Goal: Task Accomplishment & Management: Complete application form

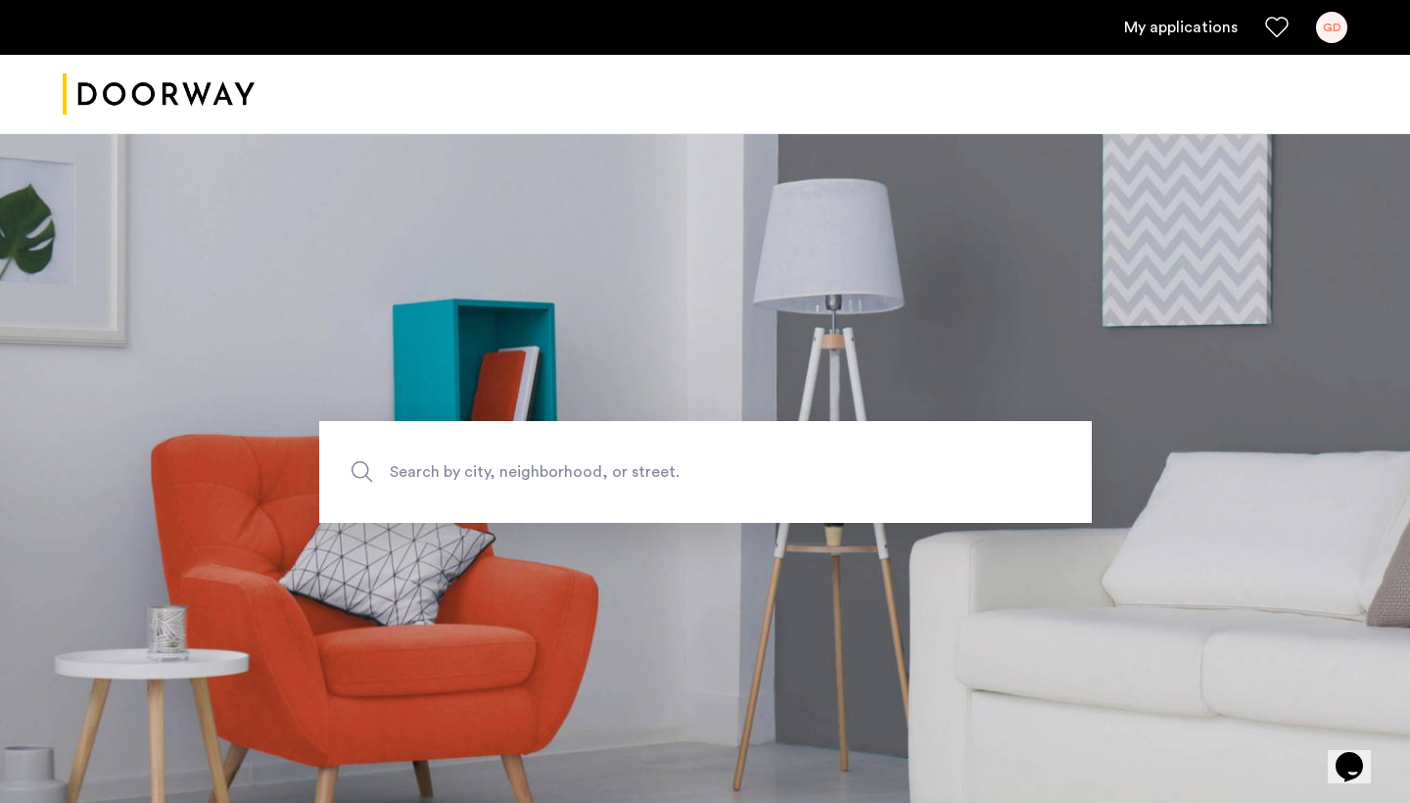
click at [1150, 22] on link "My applications" at bounding box center [1181, 27] width 114 height 23
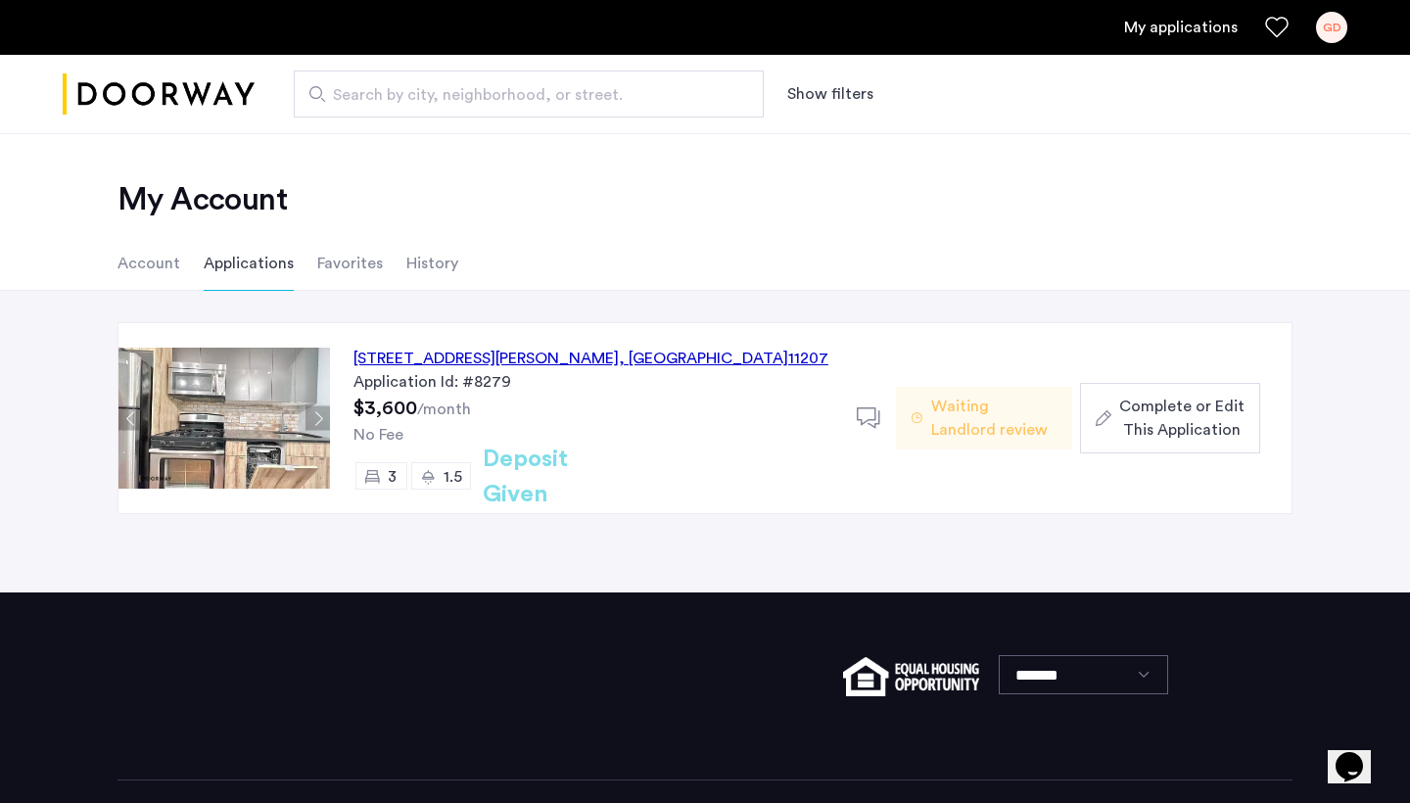
click at [1150, 402] on span "Complete or Edit This Application" at bounding box center [1181, 418] width 125 height 47
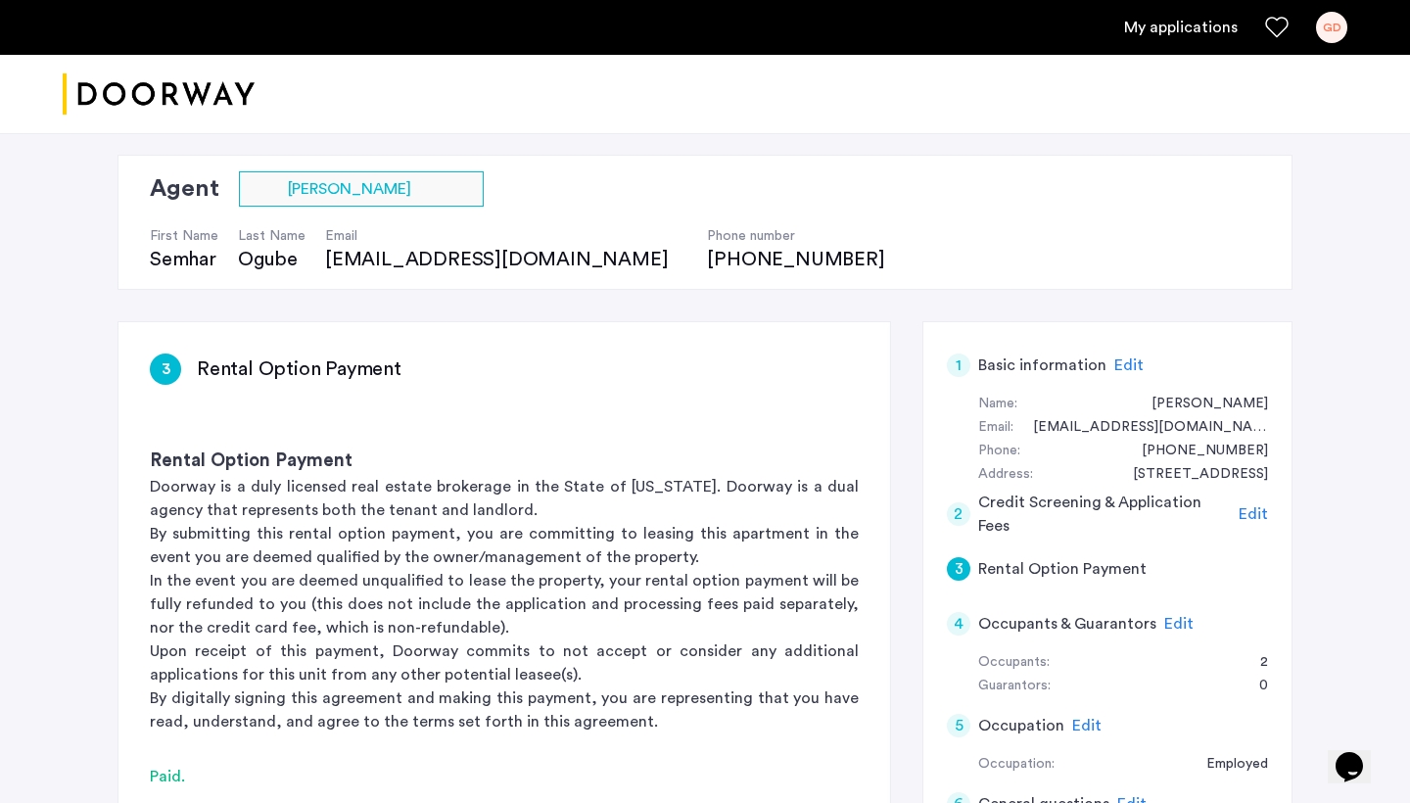
scroll to position [6, 0]
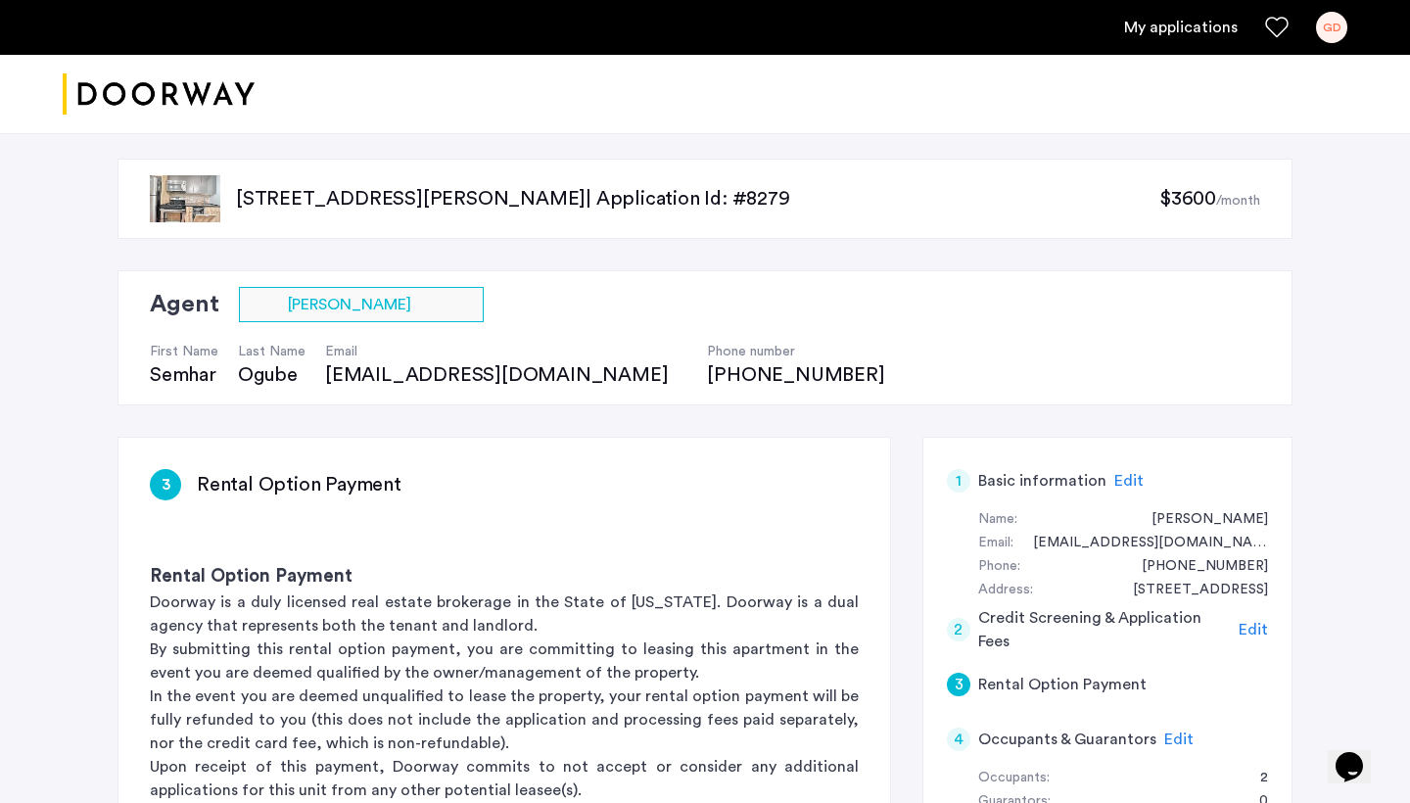
click at [201, 221] on img at bounding box center [185, 198] width 70 height 47
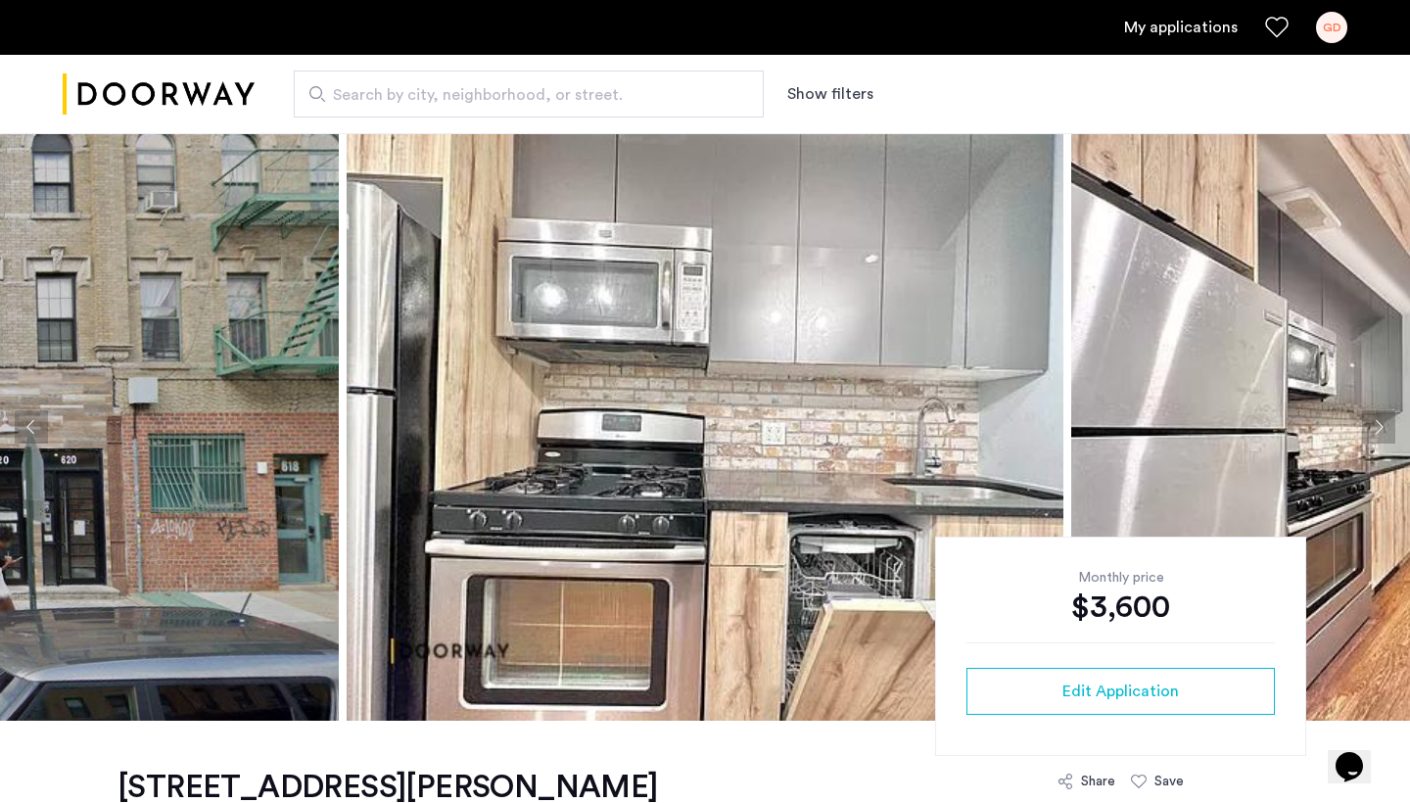
click at [1387, 429] on button "Next apartment" at bounding box center [1378, 426] width 33 height 33
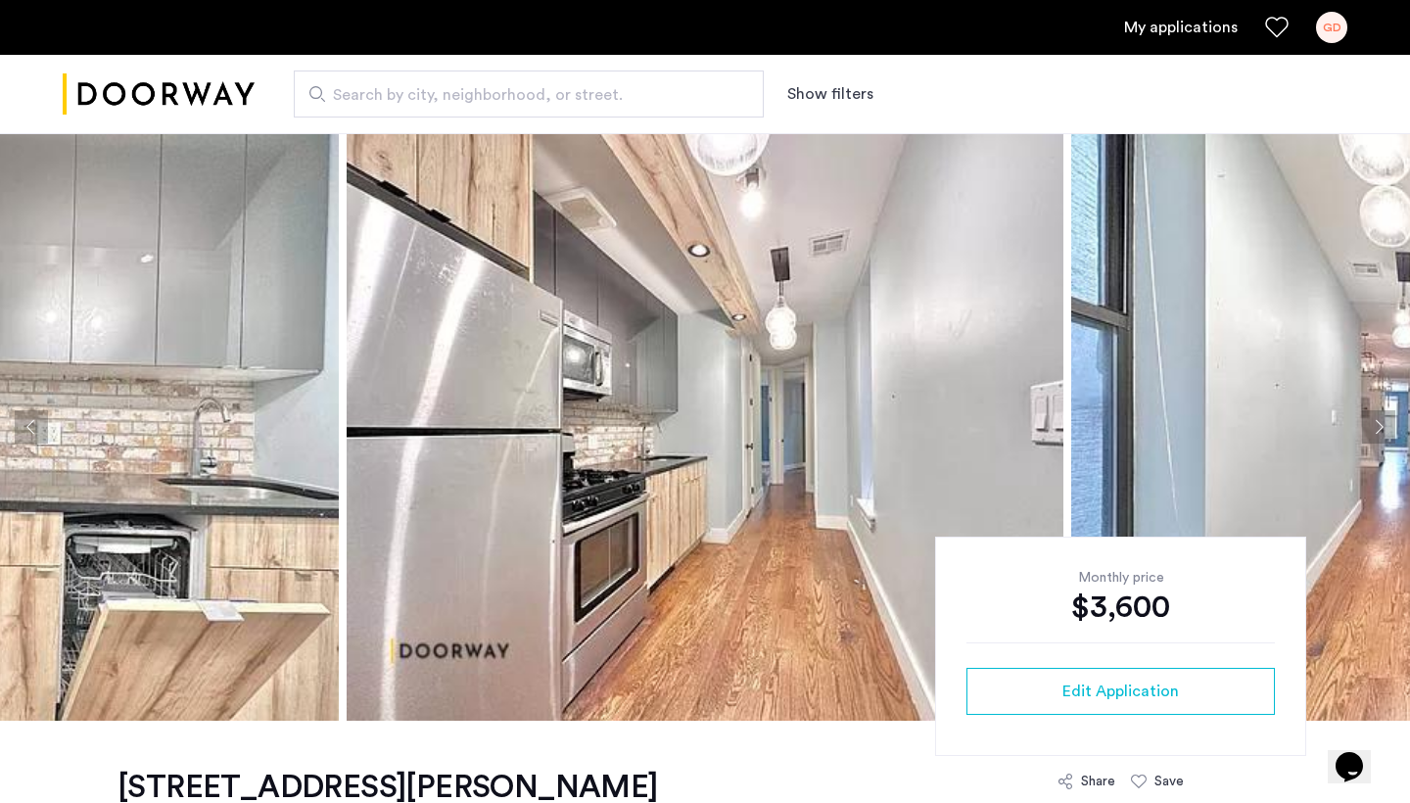
click at [1387, 430] on button "Next apartment" at bounding box center [1378, 426] width 33 height 33
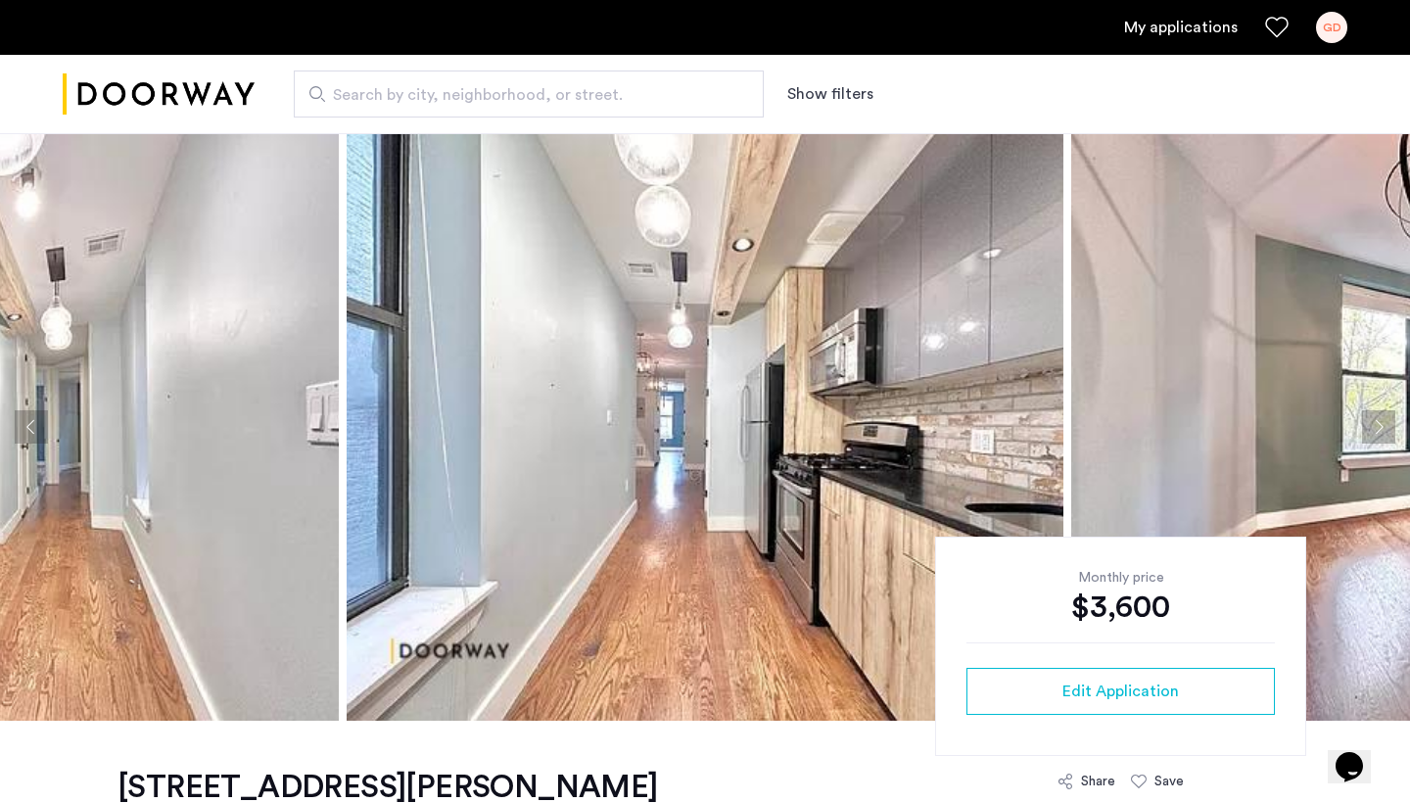
click at [1387, 430] on button "Next apartment" at bounding box center [1378, 426] width 33 height 33
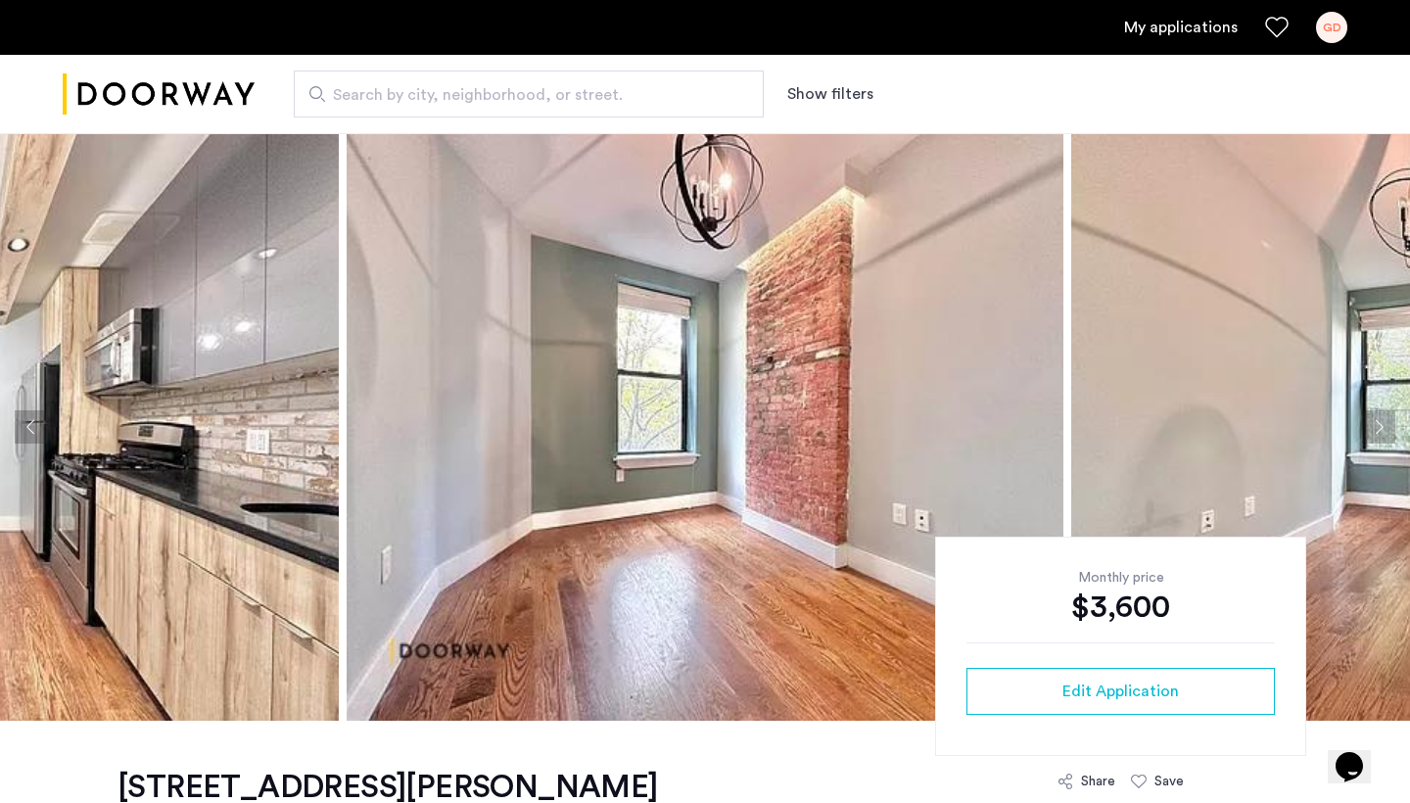
click at [1387, 430] on button "Next apartment" at bounding box center [1378, 426] width 33 height 33
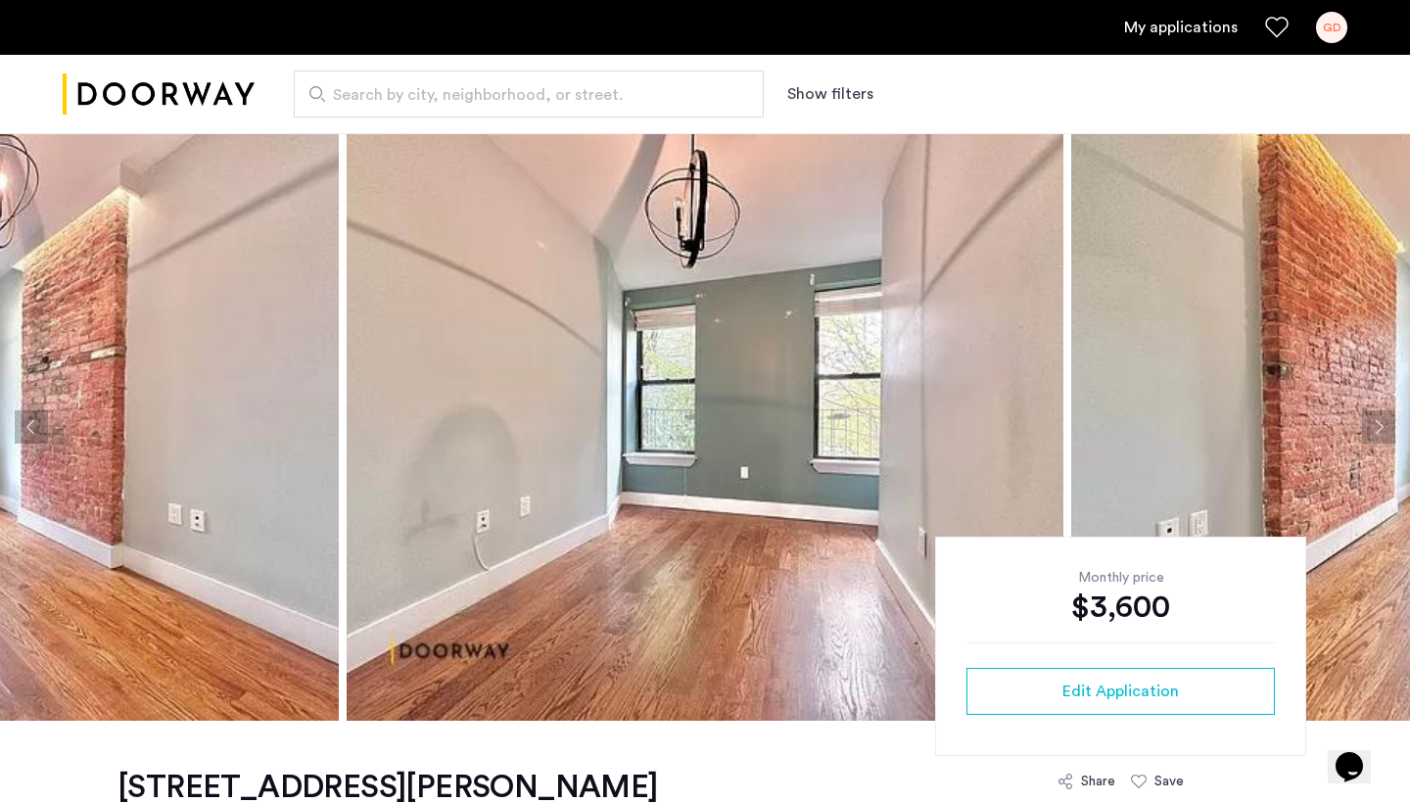
click at [1387, 430] on button "Next apartment" at bounding box center [1378, 426] width 33 height 33
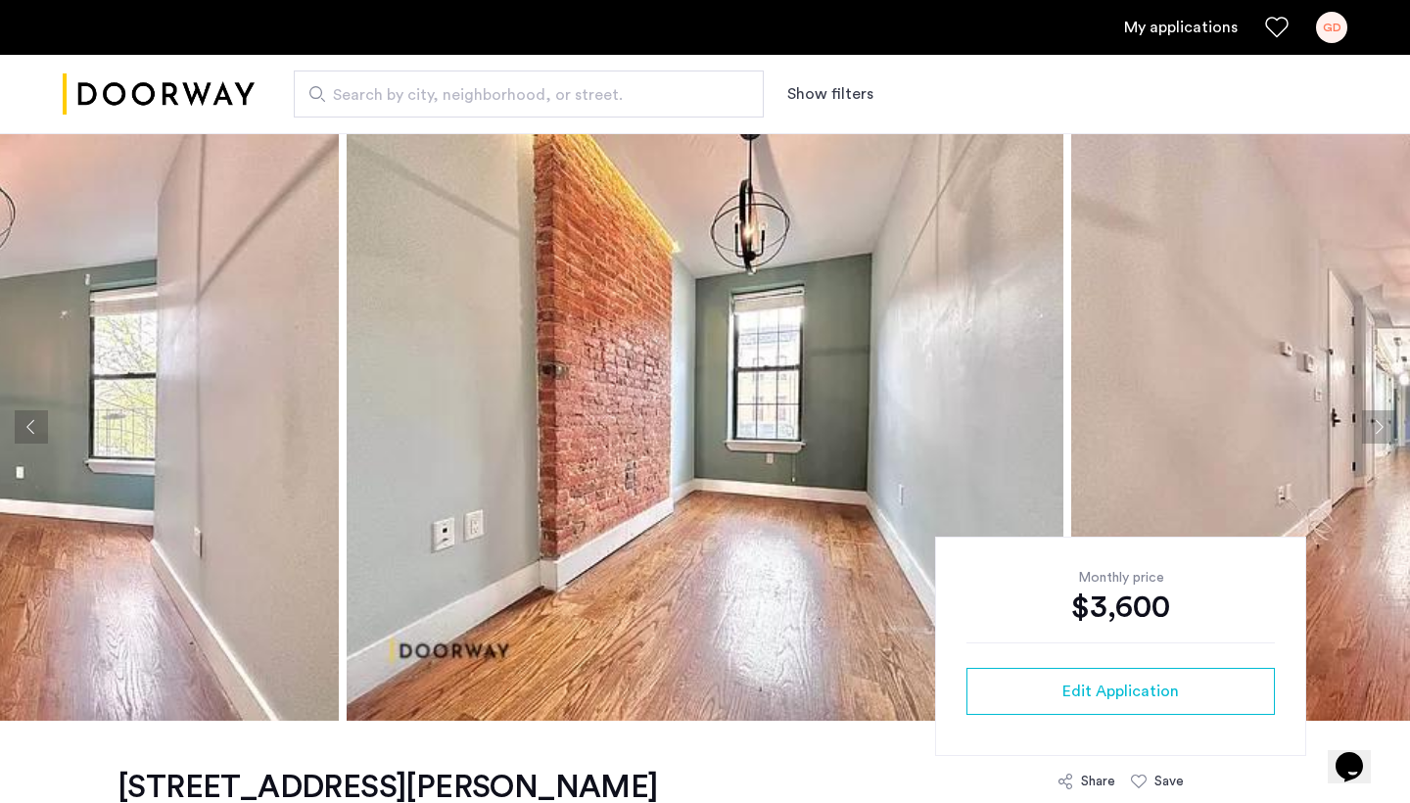
click at [1387, 430] on button "Next apartment" at bounding box center [1378, 426] width 33 height 33
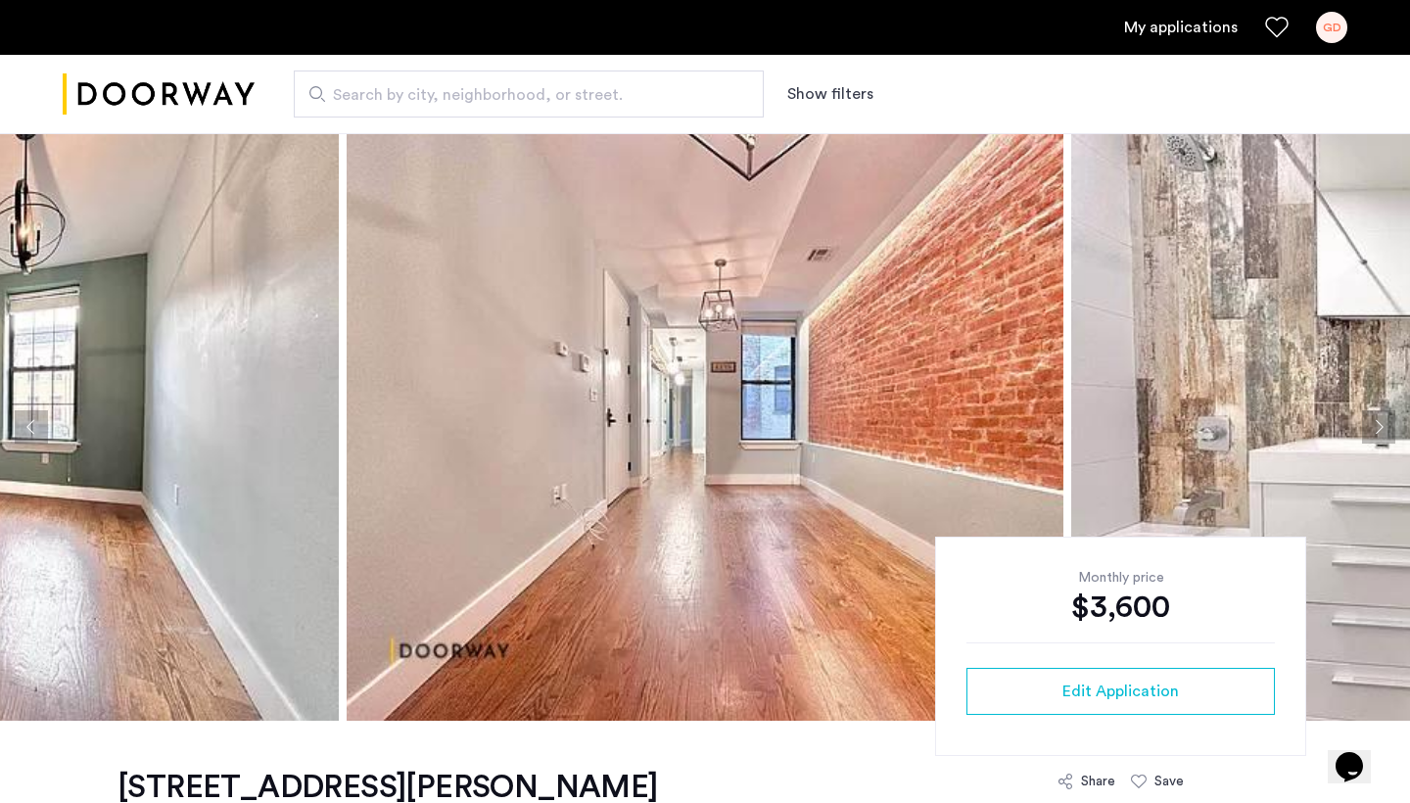
click at [1387, 429] on button "Next apartment" at bounding box center [1378, 426] width 33 height 33
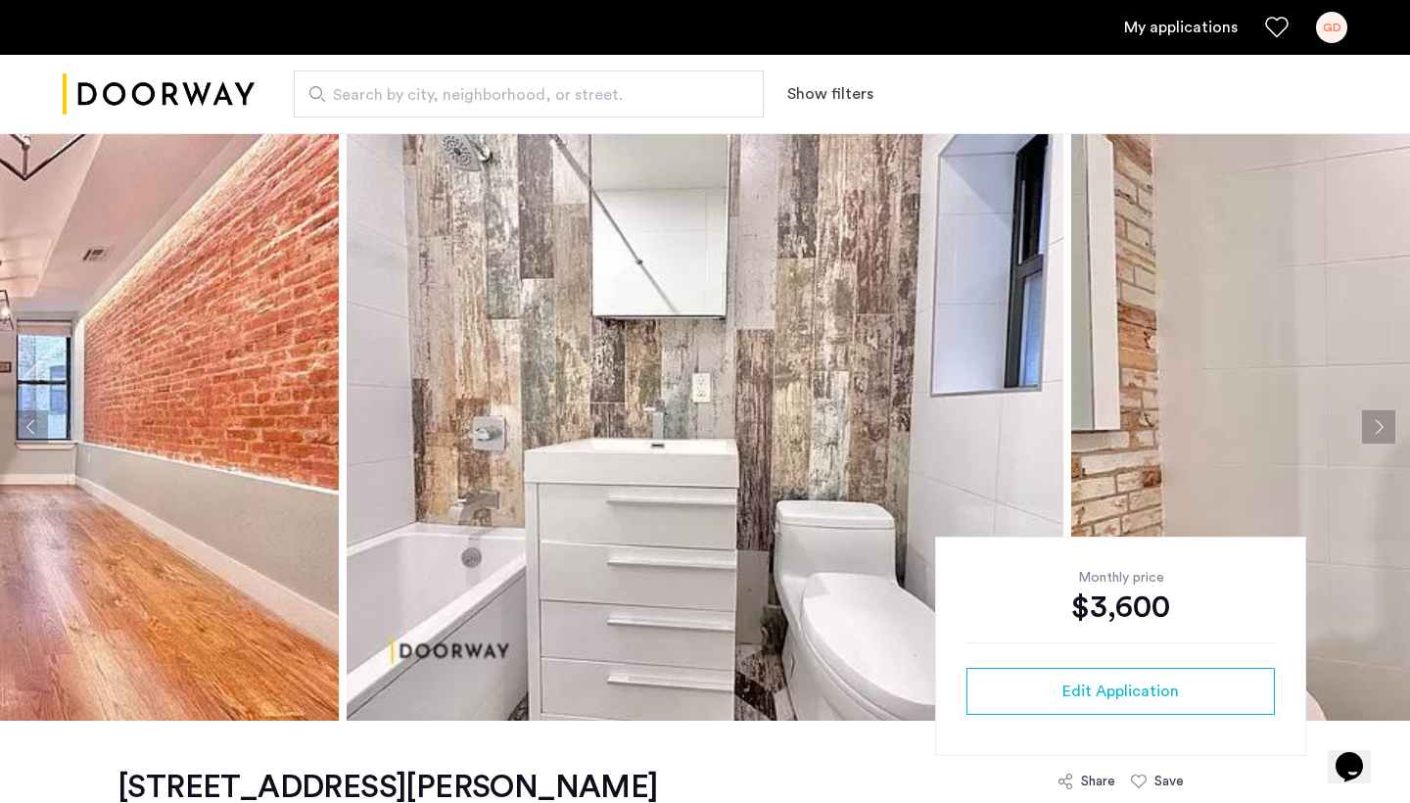
click at [1387, 428] on button "Next apartment" at bounding box center [1378, 426] width 33 height 33
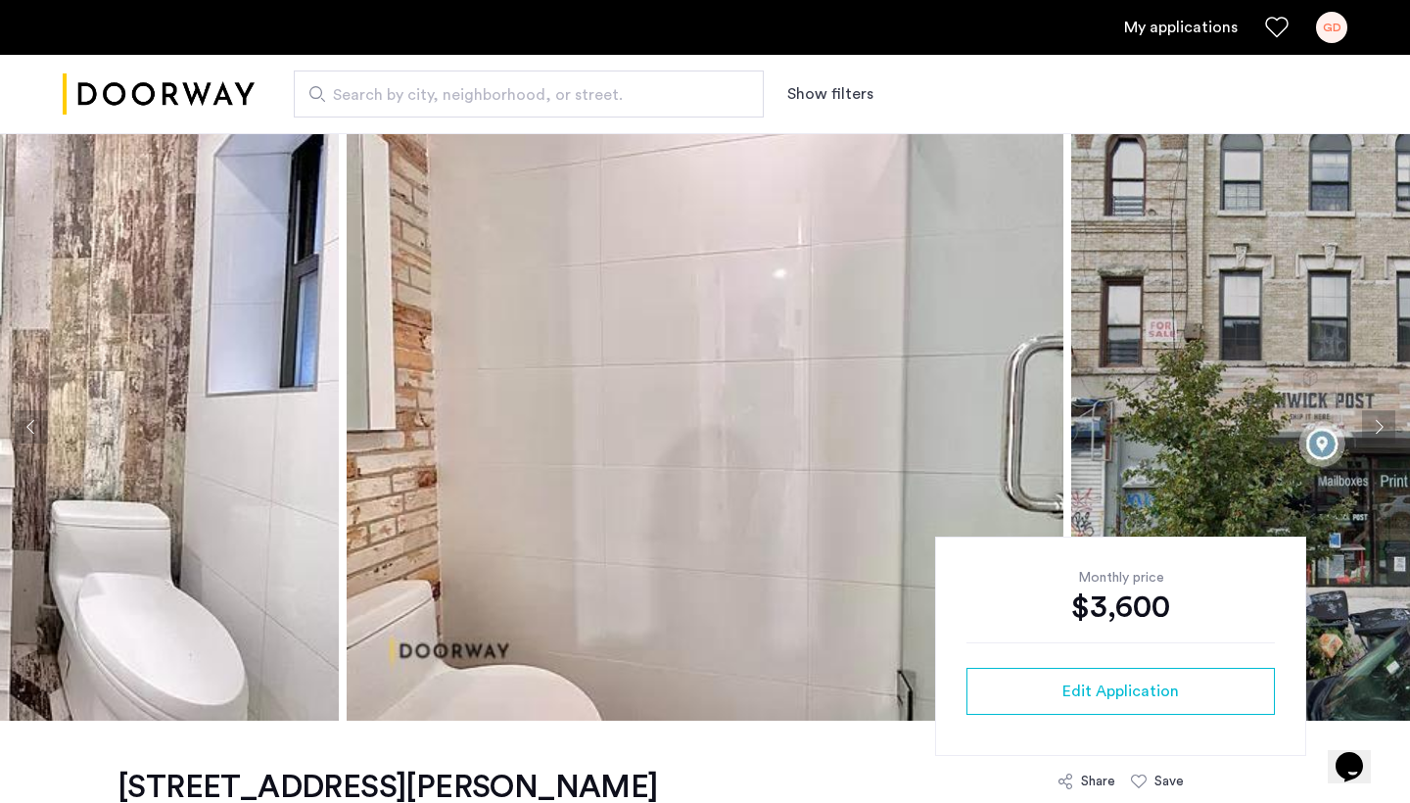
click at [1387, 428] on button "Next apartment" at bounding box center [1378, 426] width 33 height 33
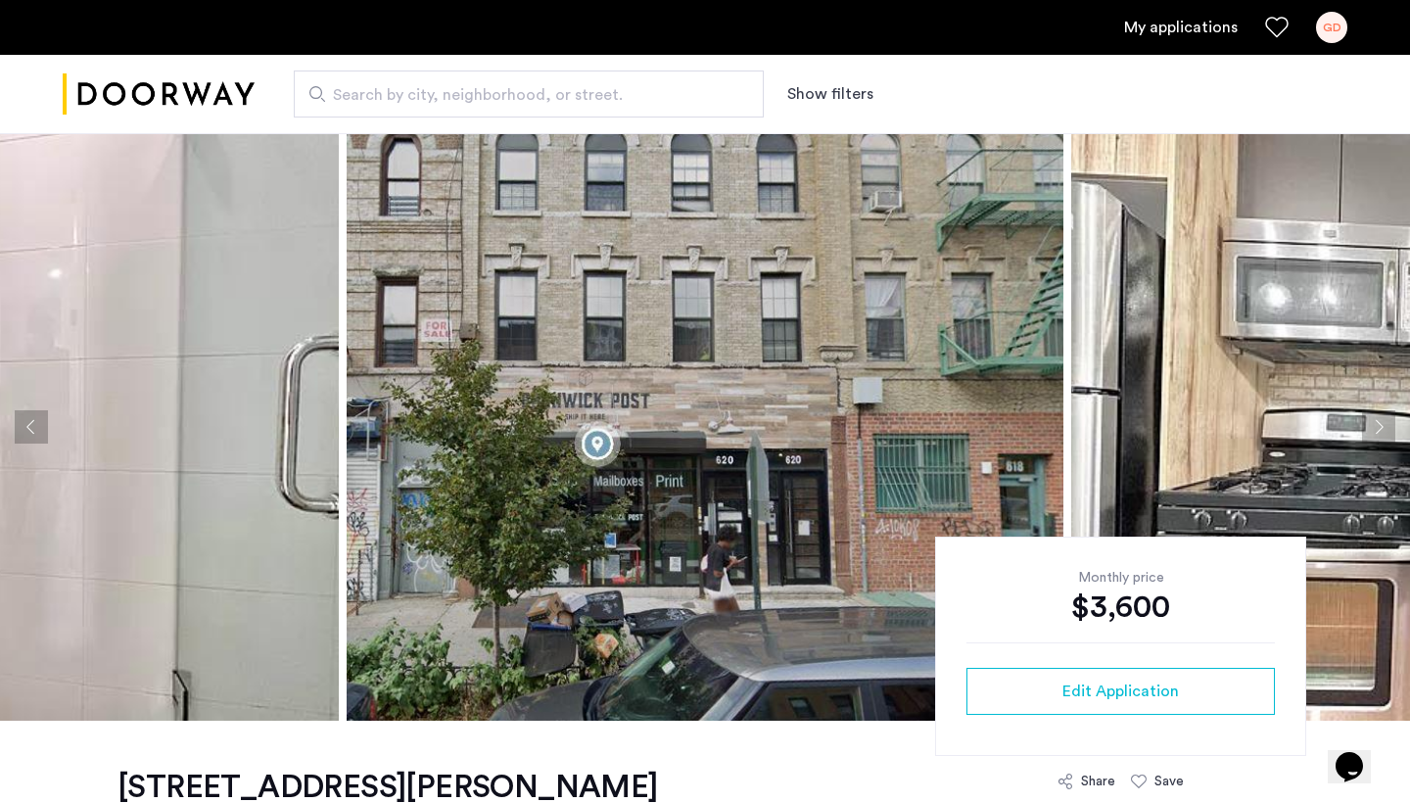
click at [1387, 428] on button "Next apartment" at bounding box center [1378, 426] width 33 height 33
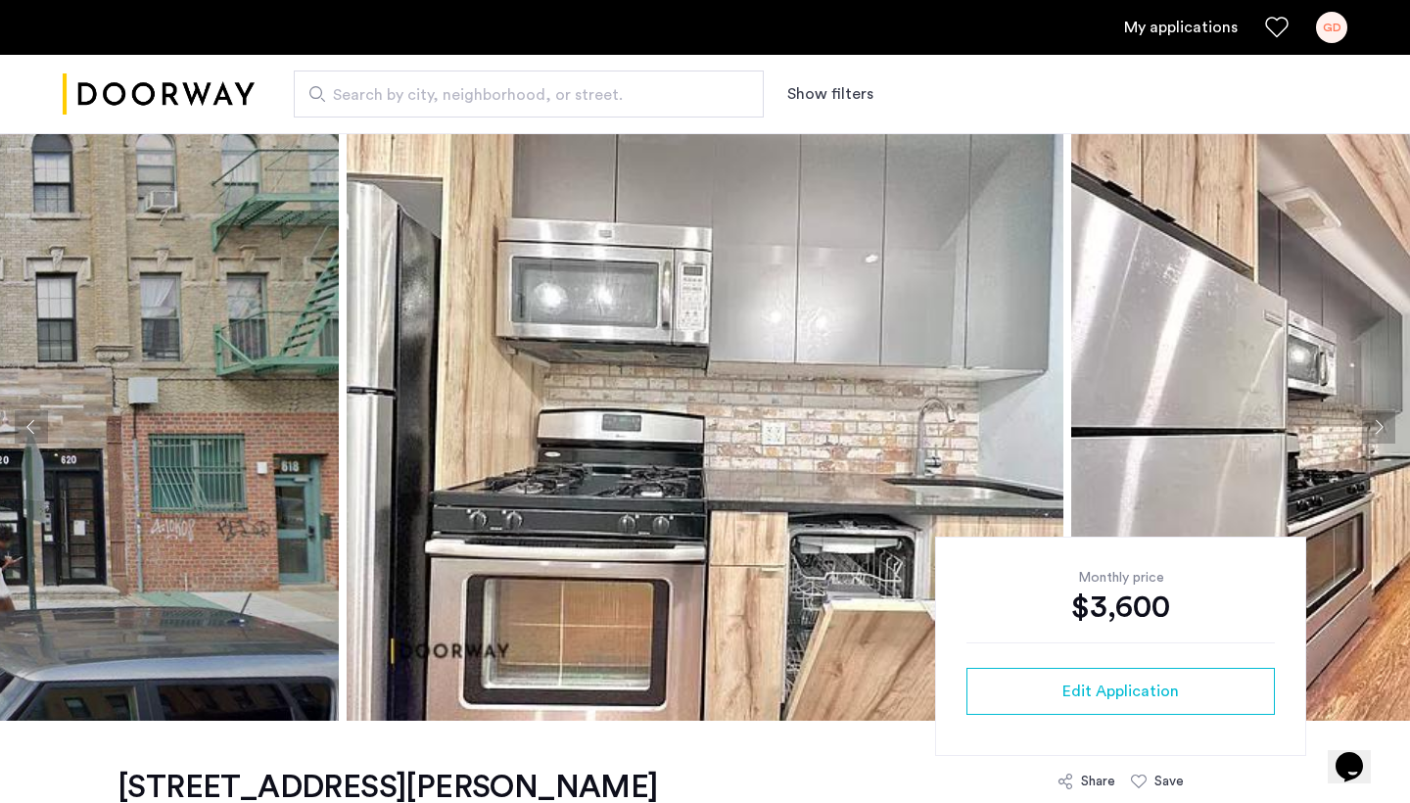
click at [1387, 428] on button "Next apartment" at bounding box center [1378, 426] width 33 height 33
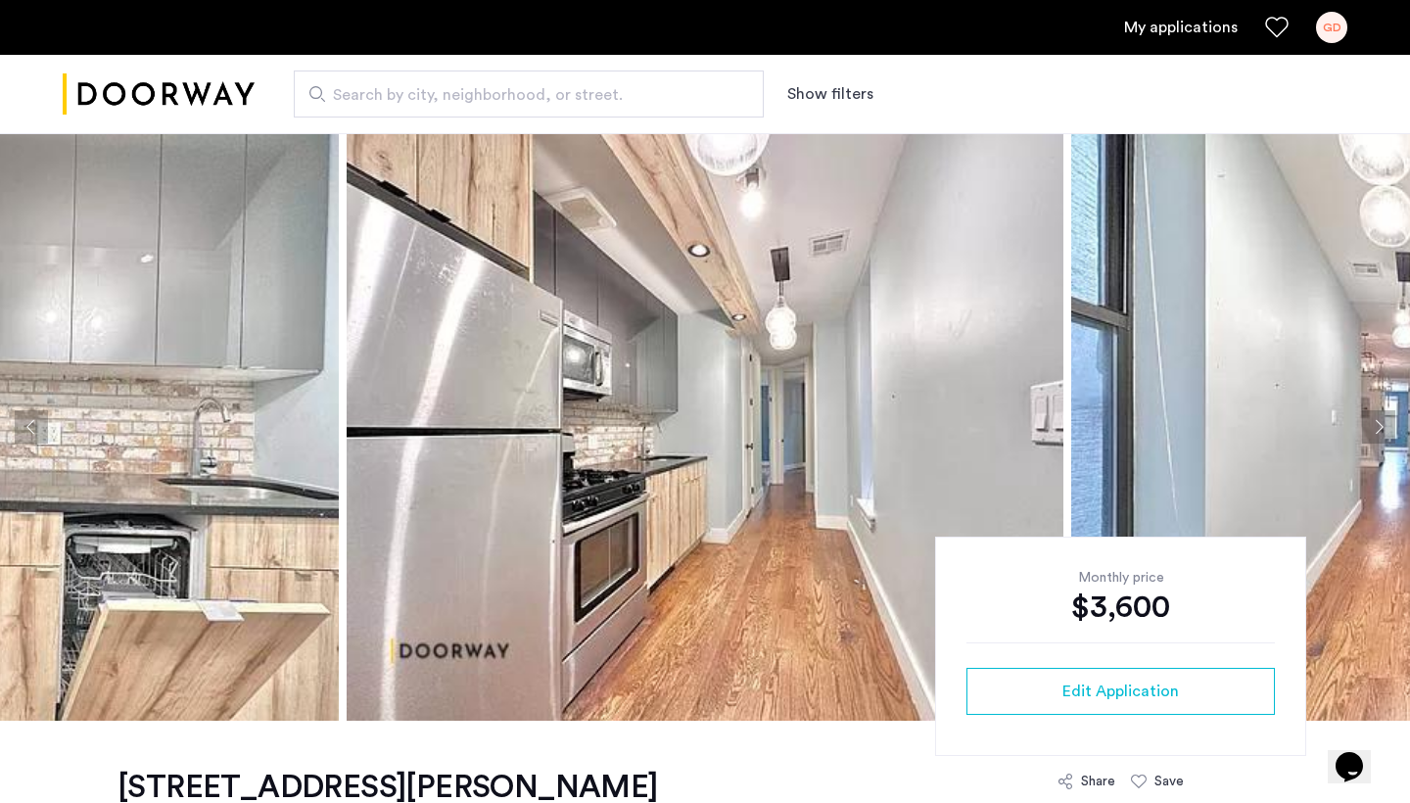
click at [1387, 428] on button "Next apartment" at bounding box center [1378, 426] width 33 height 33
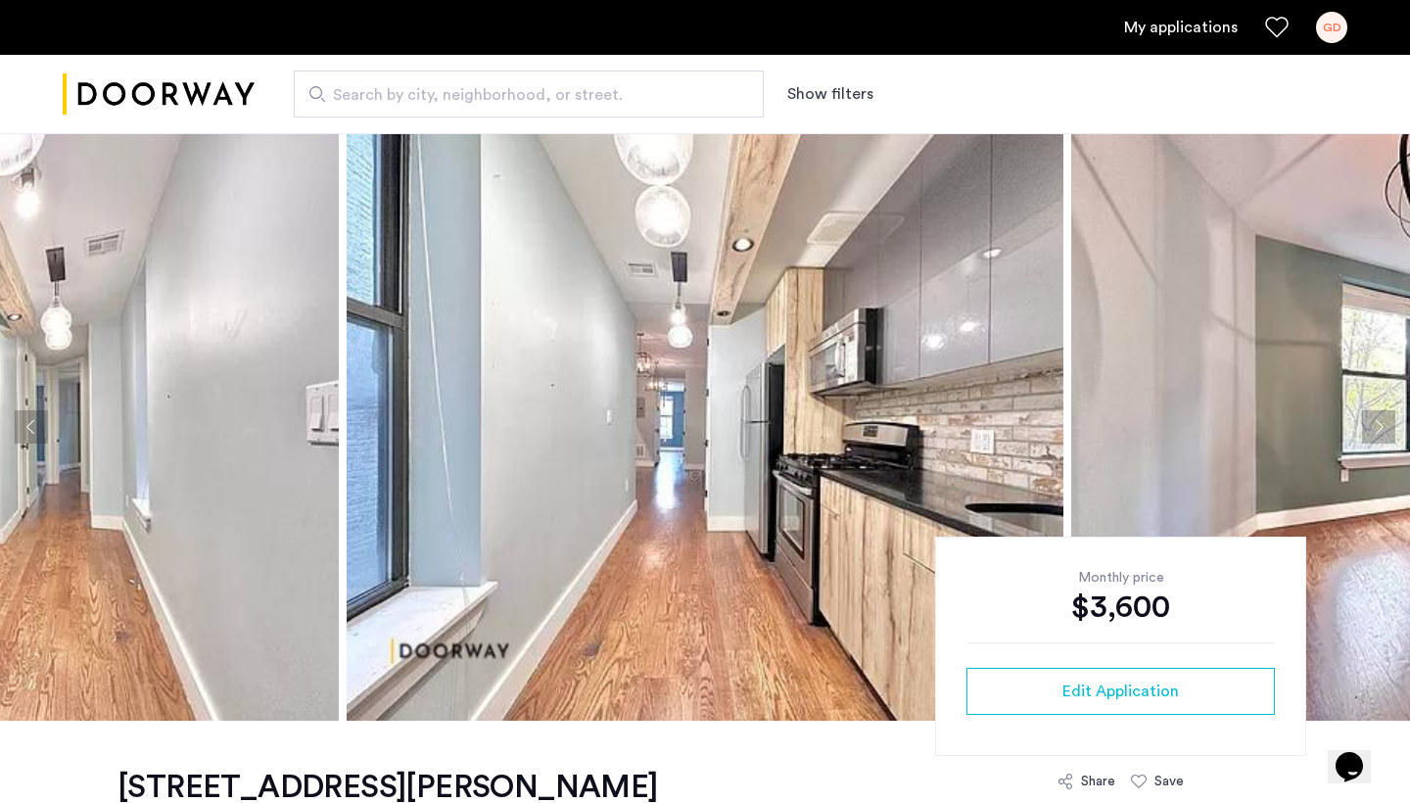
click at [1387, 428] on button "Next apartment" at bounding box center [1378, 426] width 33 height 33
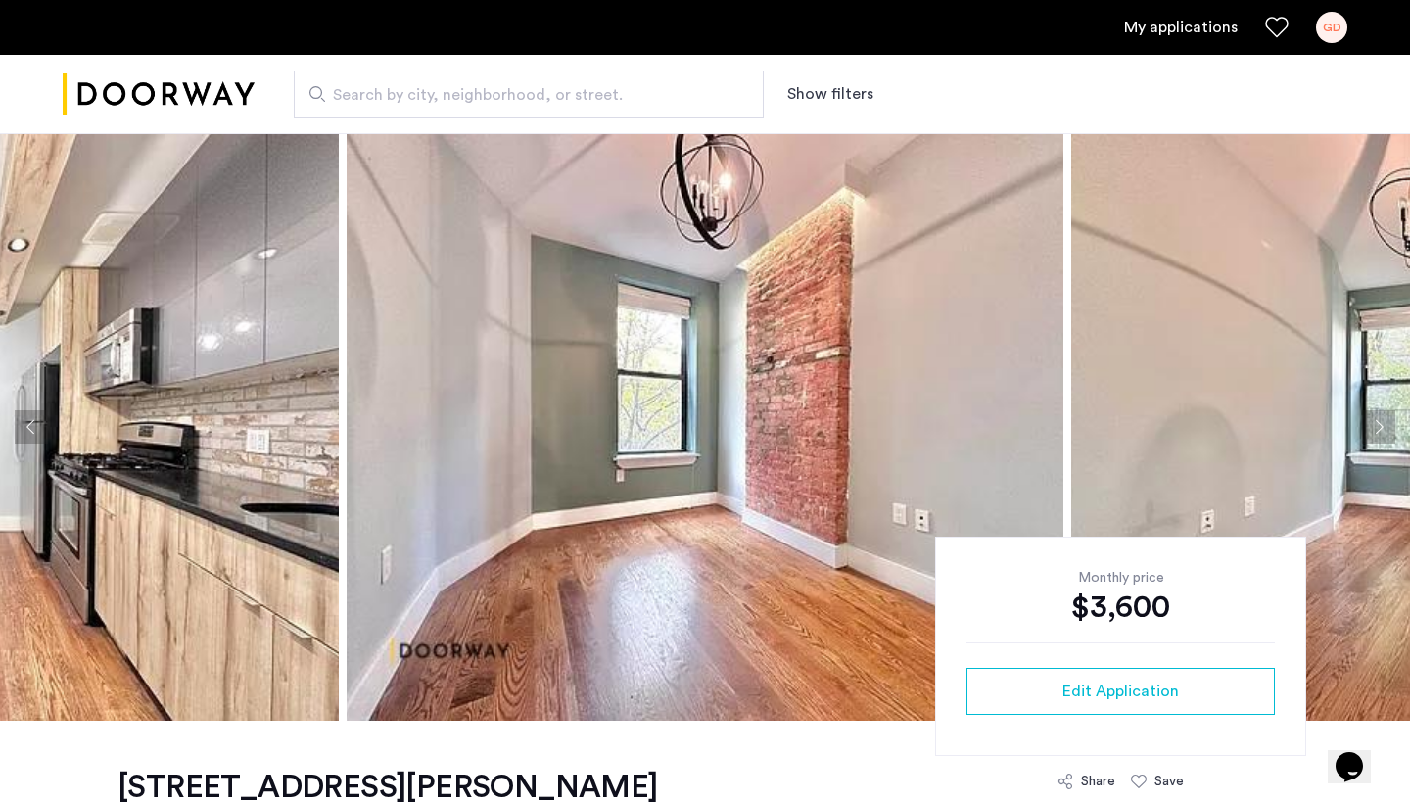
click at [1387, 428] on button "Next apartment" at bounding box center [1378, 426] width 33 height 33
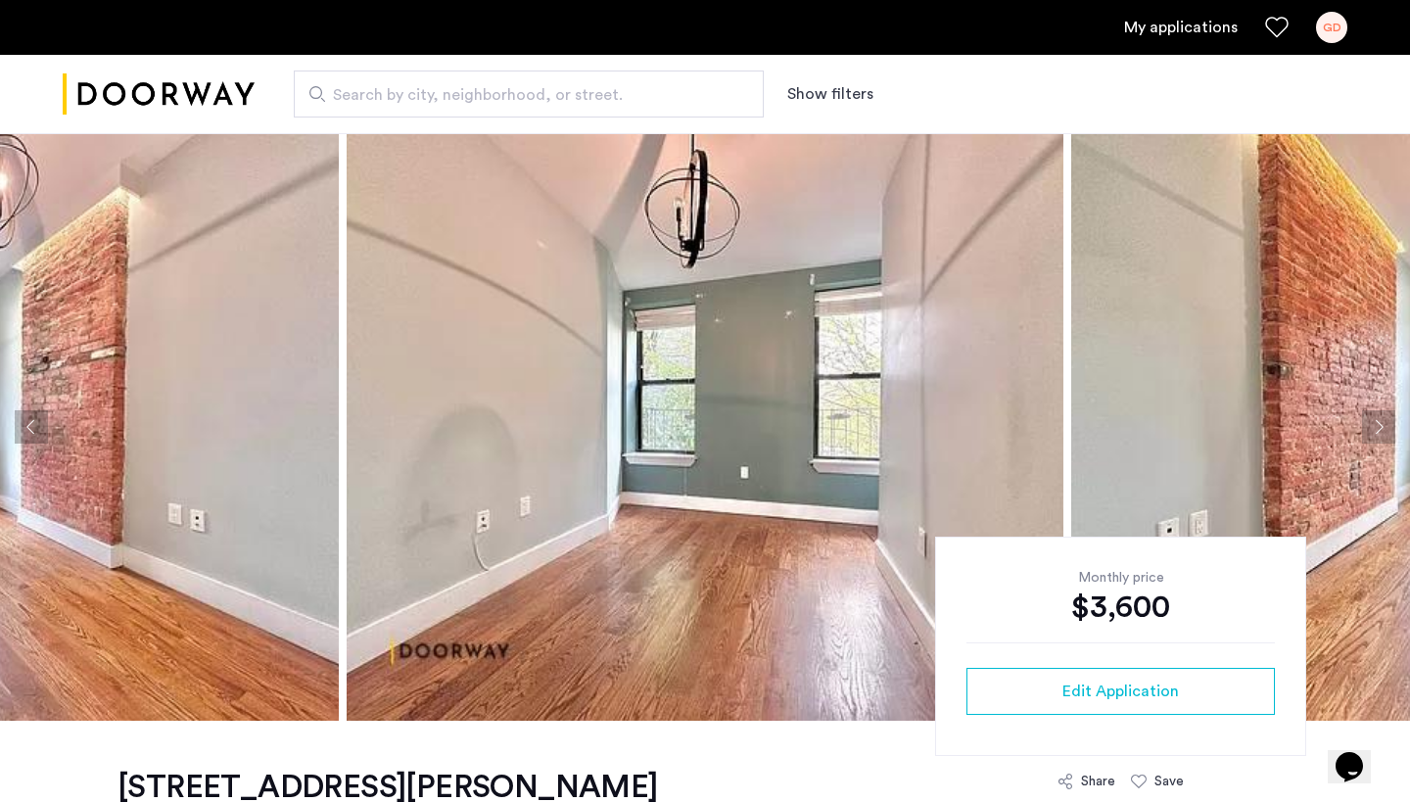
click at [1387, 428] on button "Next apartment" at bounding box center [1378, 426] width 33 height 33
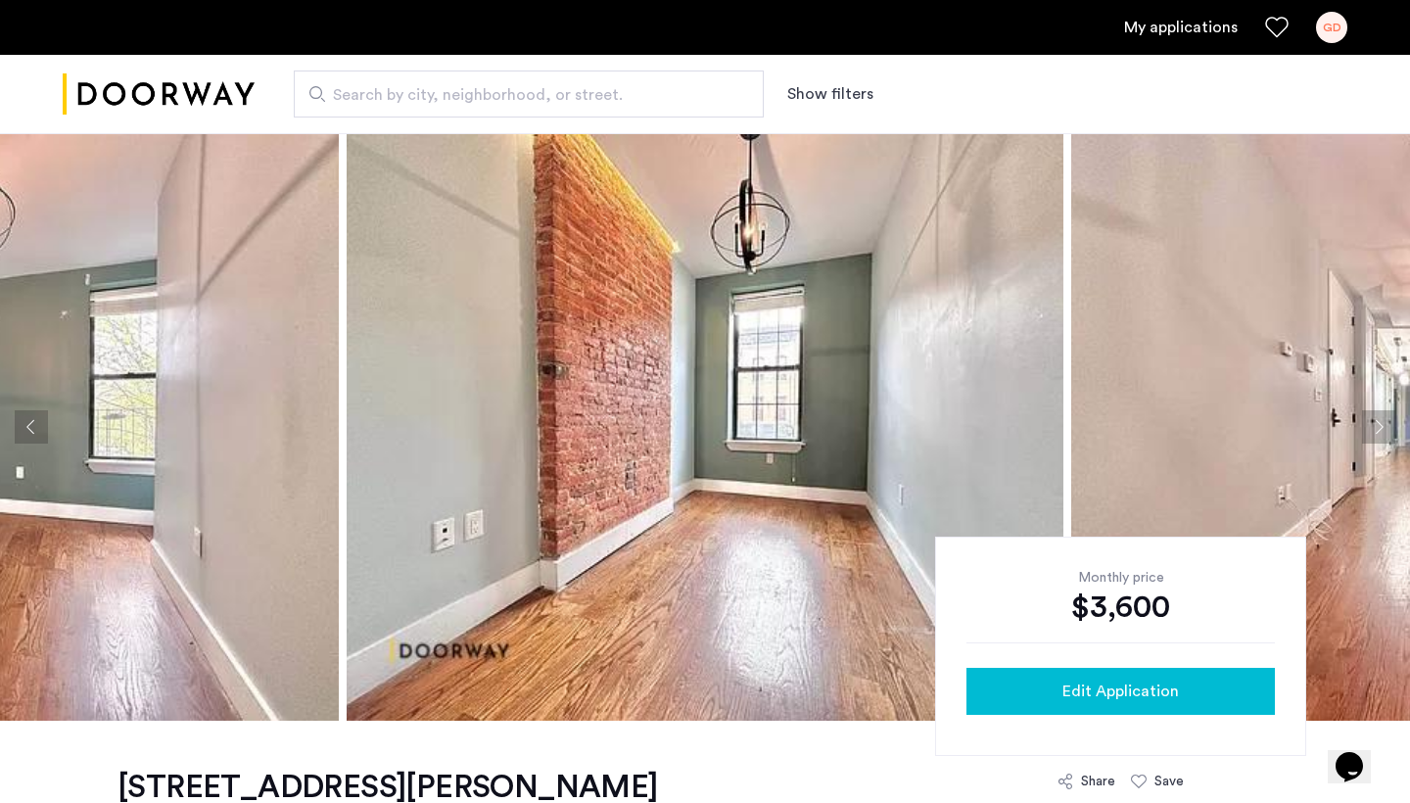
click at [1111, 697] on span "Edit Application" at bounding box center [1120, 691] width 117 height 23
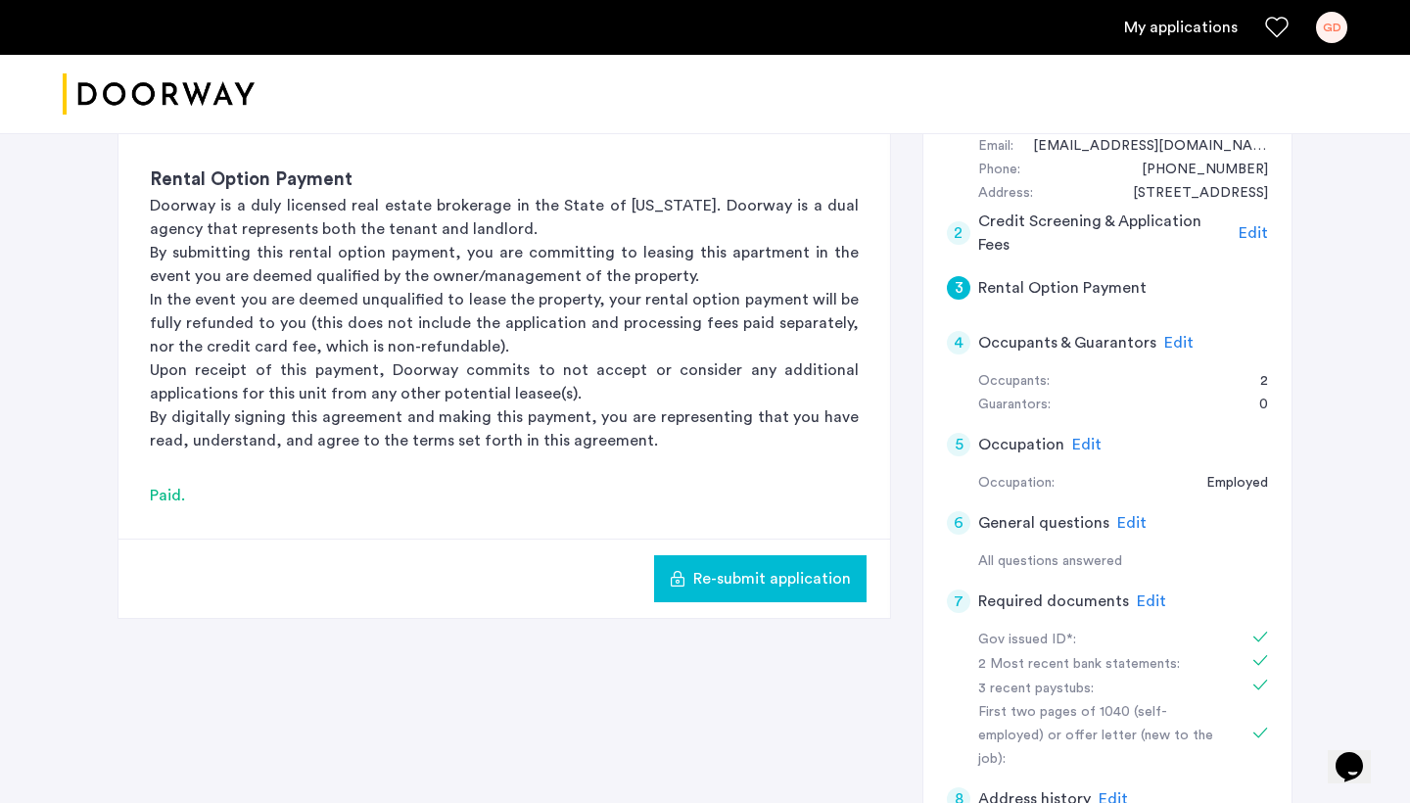
scroll to position [464, 0]
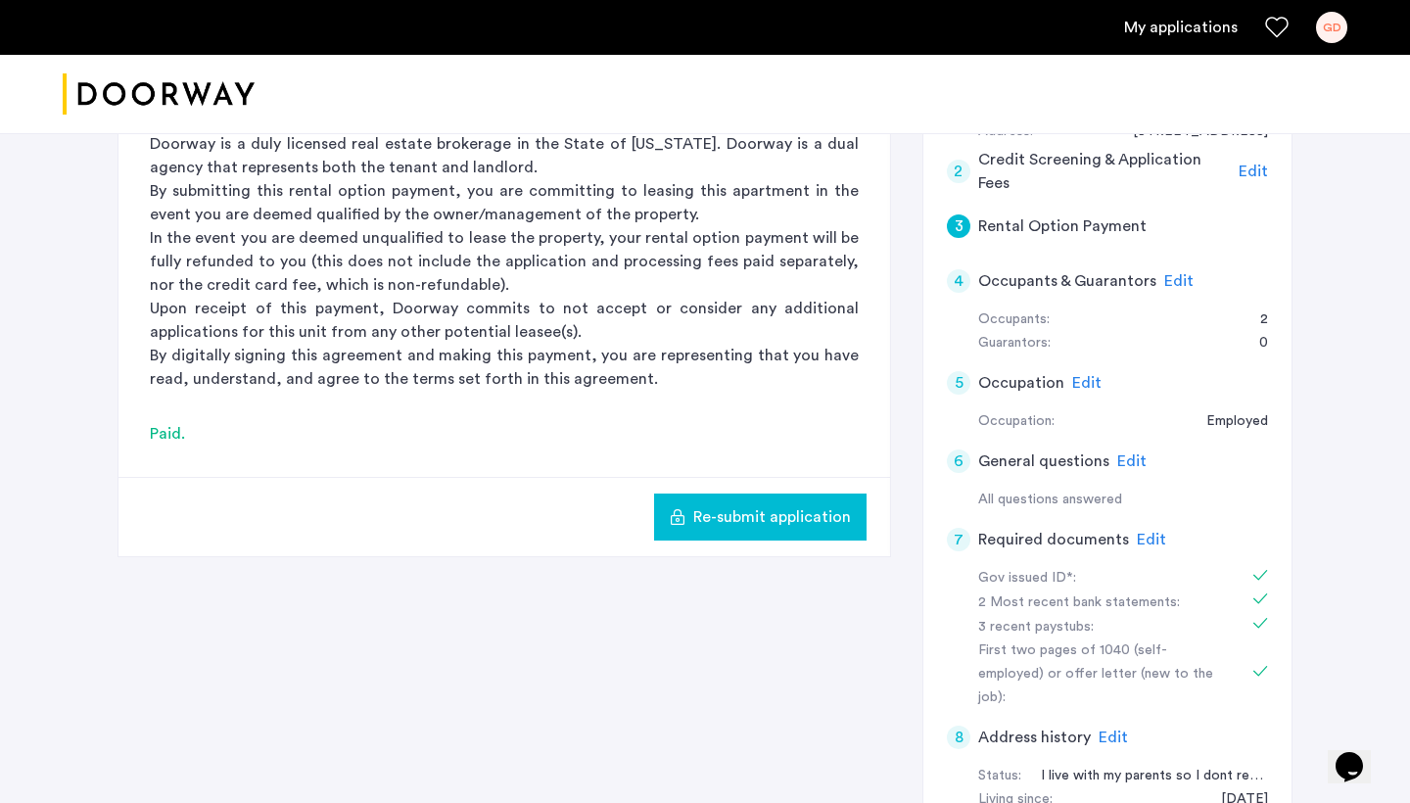
click at [1152, 532] on span "Edit" at bounding box center [1151, 540] width 29 height 16
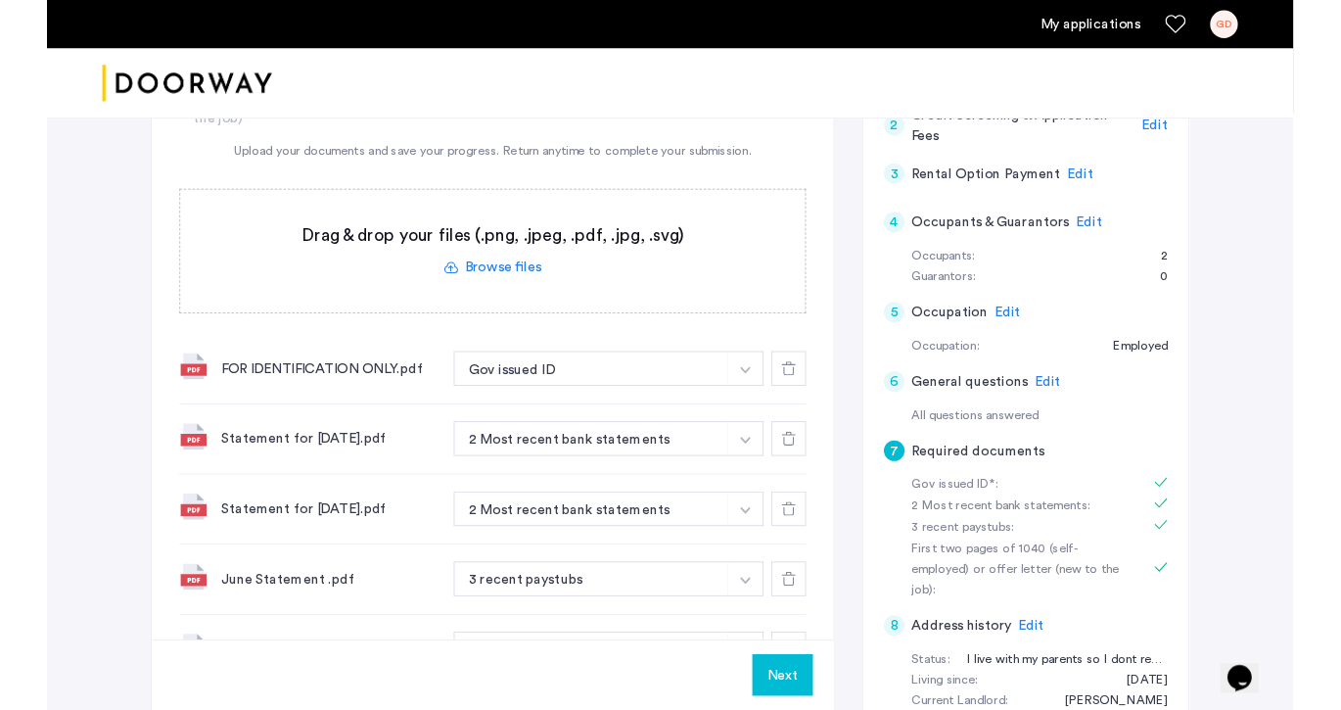
scroll to position [457, 0]
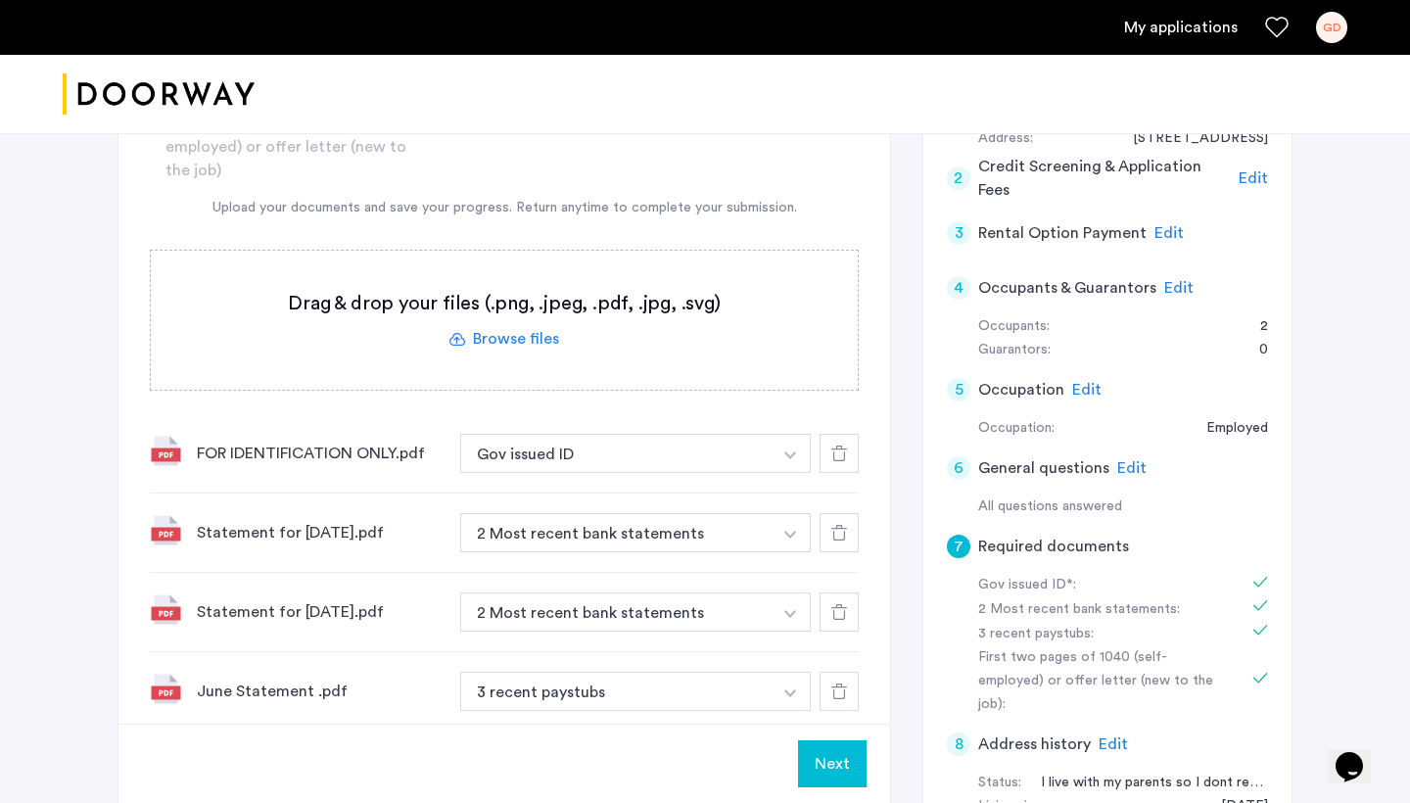
click at [532, 349] on label at bounding box center [504, 320] width 707 height 139
click at [0, 0] on input "file" at bounding box center [0, 0] width 0 height 0
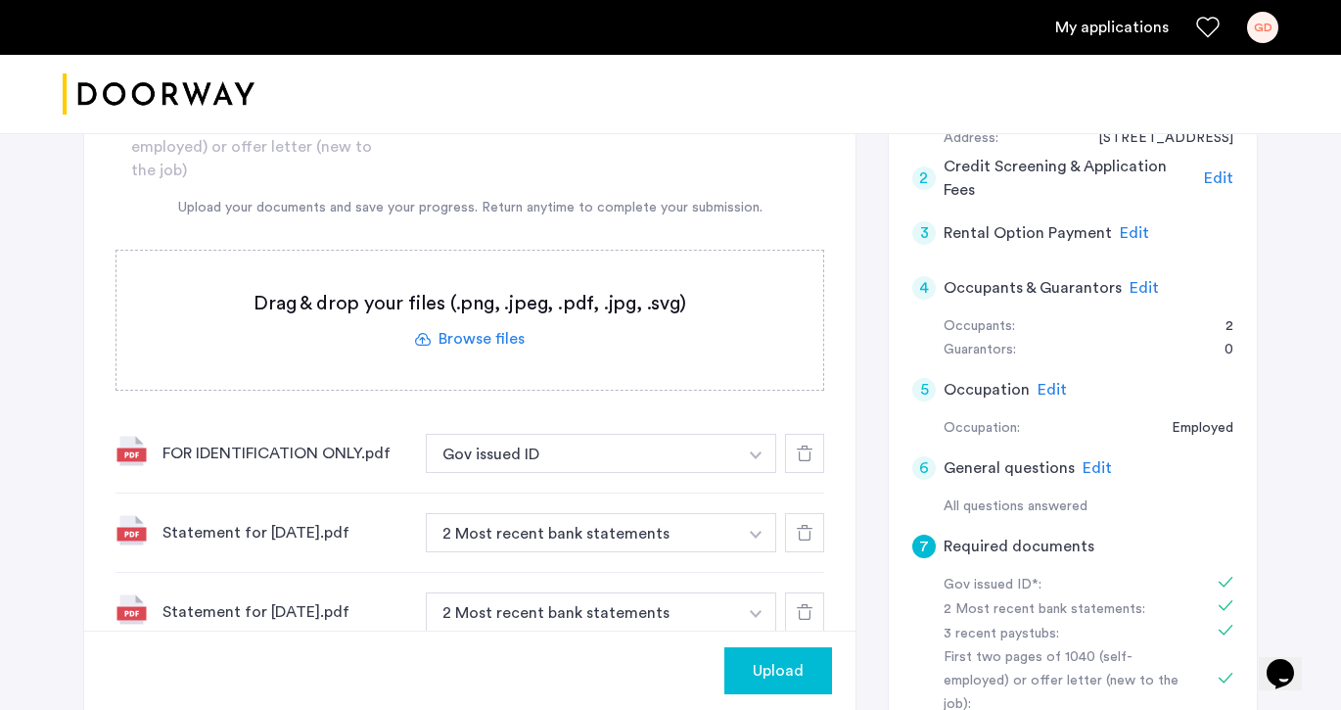
click at [458, 350] on label at bounding box center [470, 320] width 707 height 139
click at [0, 0] on input "file" at bounding box center [0, 0] width 0 height 0
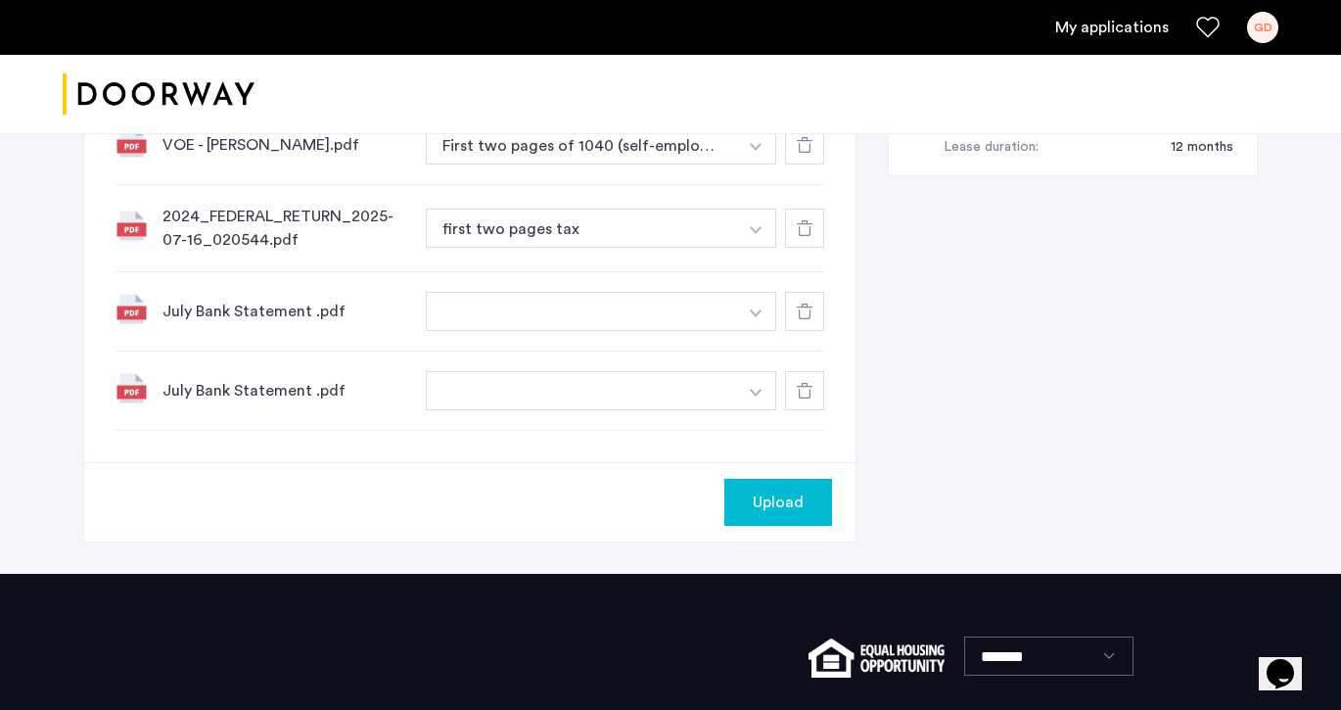
scroll to position [1240, 0]
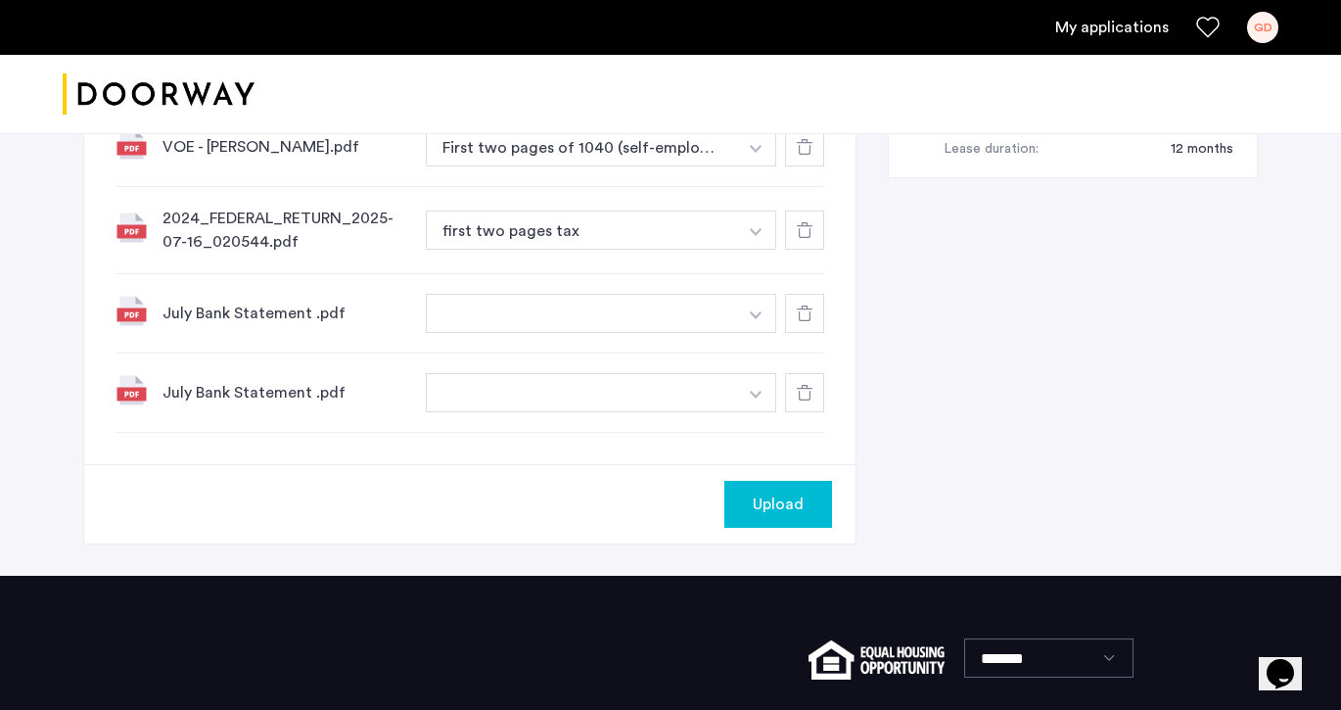
click at [811, 309] on use at bounding box center [805, 313] width 16 height 16
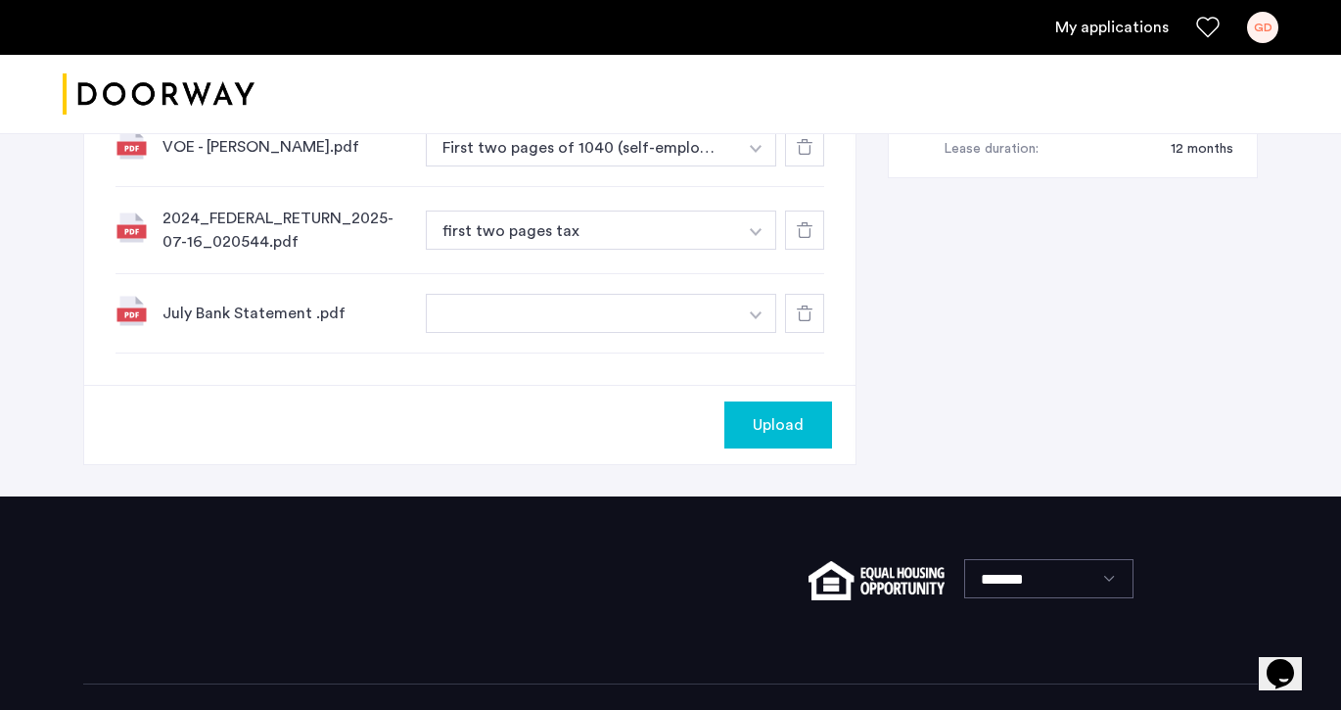
click at [788, 418] on span "Upload" at bounding box center [778, 424] width 51 height 23
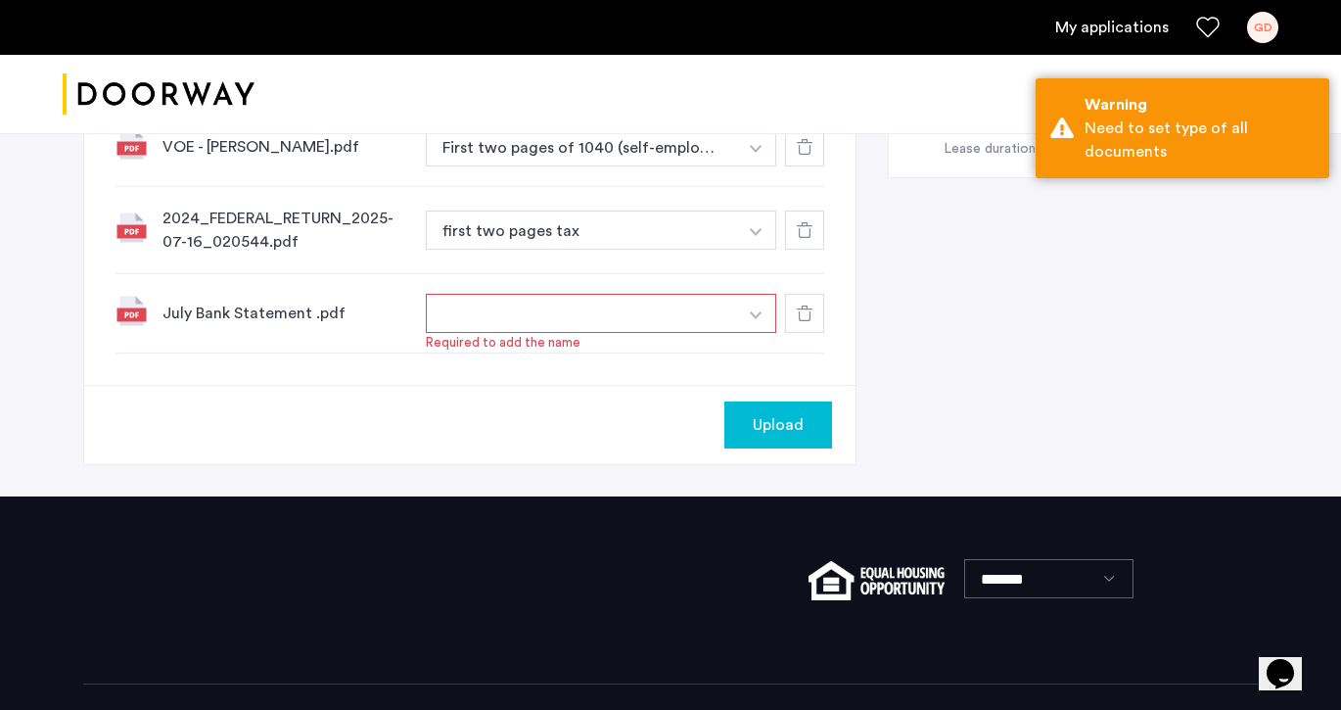
click at [676, 307] on button "button" at bounding box center [581, 313] width 311 height 39
click at [742, 304] on button "button" at bounding box center [756, 313] width 40 height 39
click at [689, 350] on input at bounding box center [602, 353] width 350 height 34
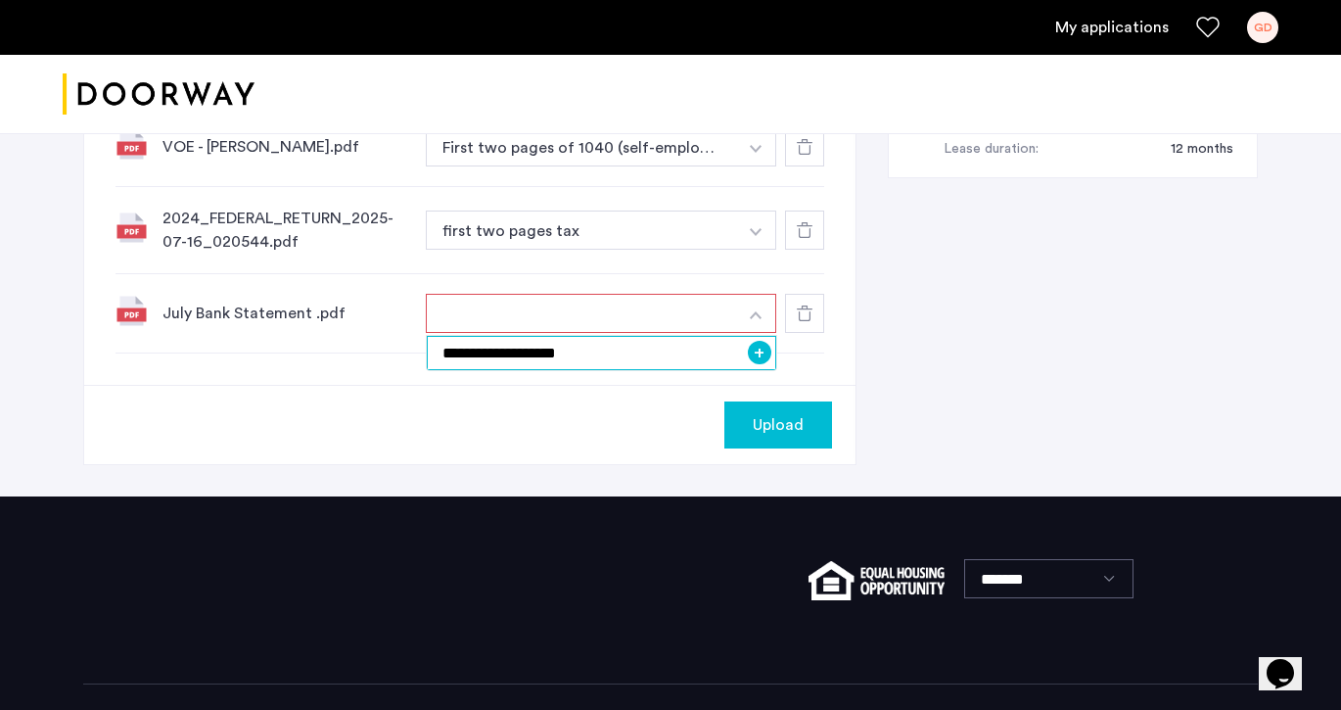
type input "**********"
click at [787, 438] on button "Upload" at bounding box center [779, 424] width 108 height 47
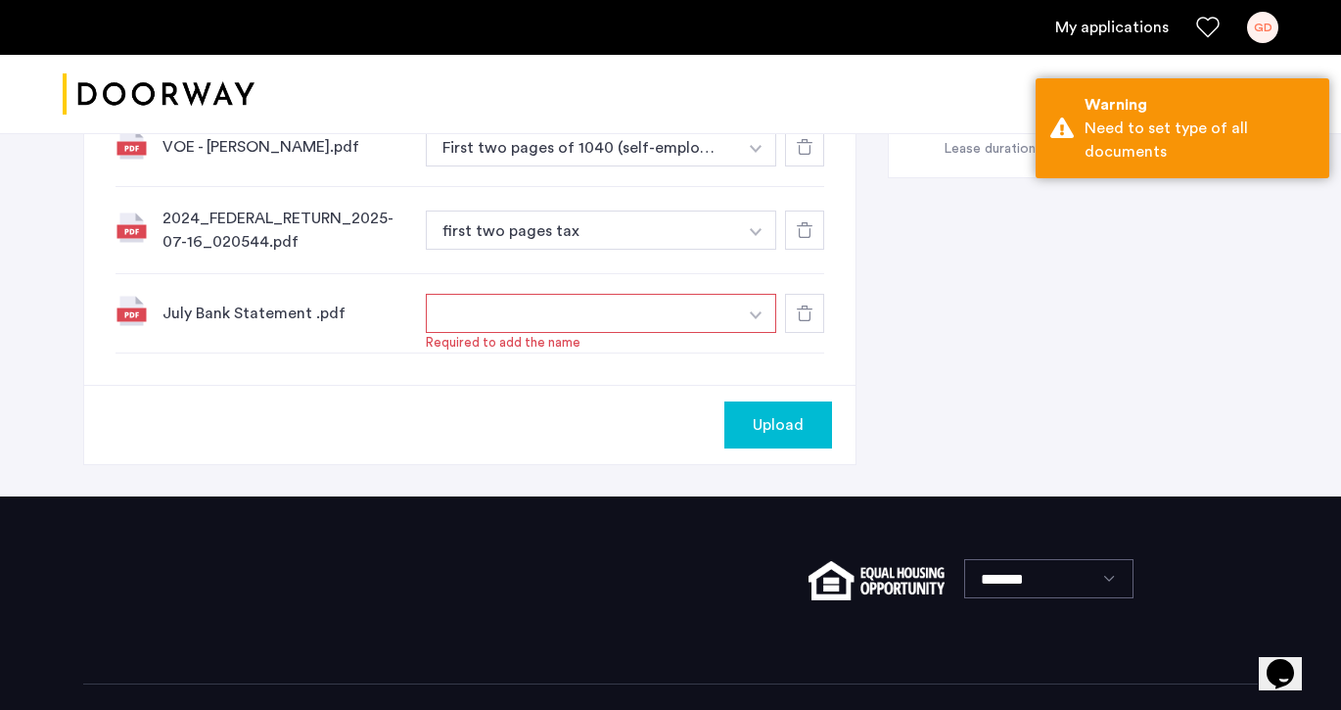
click at [661, 309] on button "button" at bounding box center [581, 313] width 311 height 39
click at [655, 308] on button "button" at bounding box center [581, 313] width 311 height 39
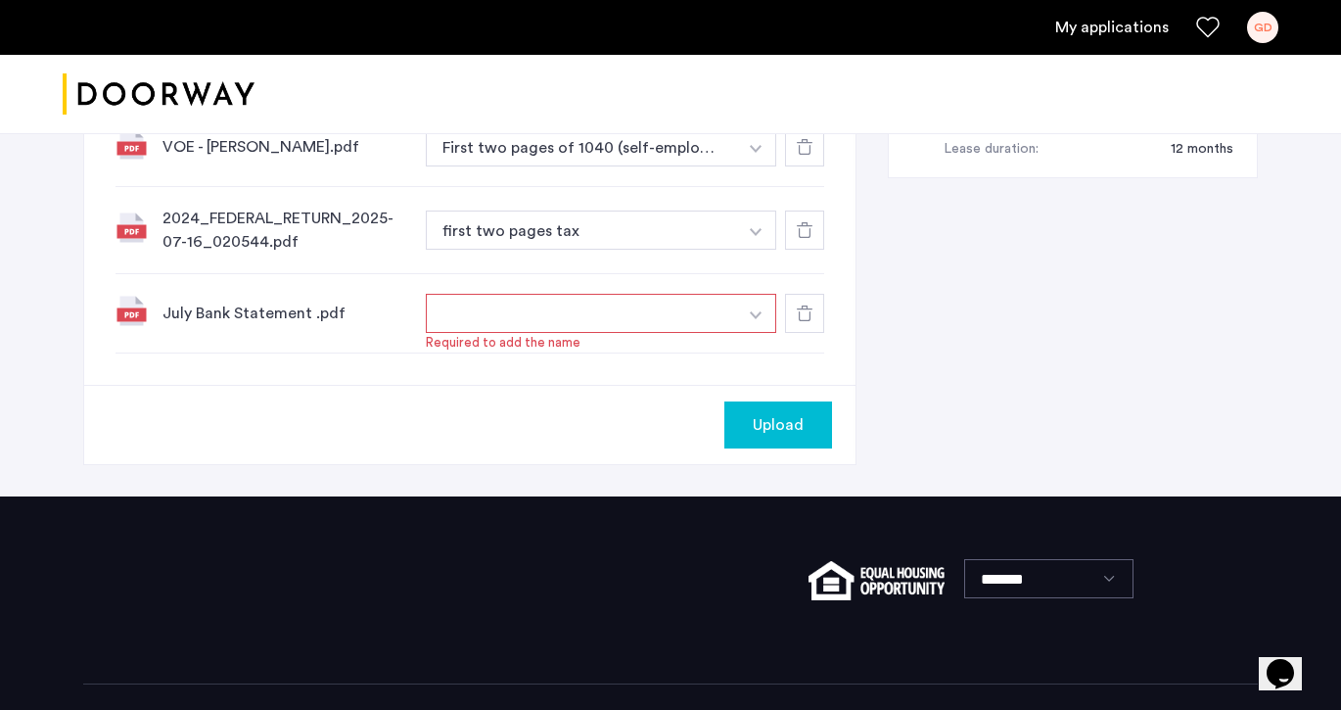
click at [757, 311] on button "button" at bounding box center [756, 313] width 40 height 39
click at [763, 346] on button "+" at bounding box center [759, 352] width 23 height 23
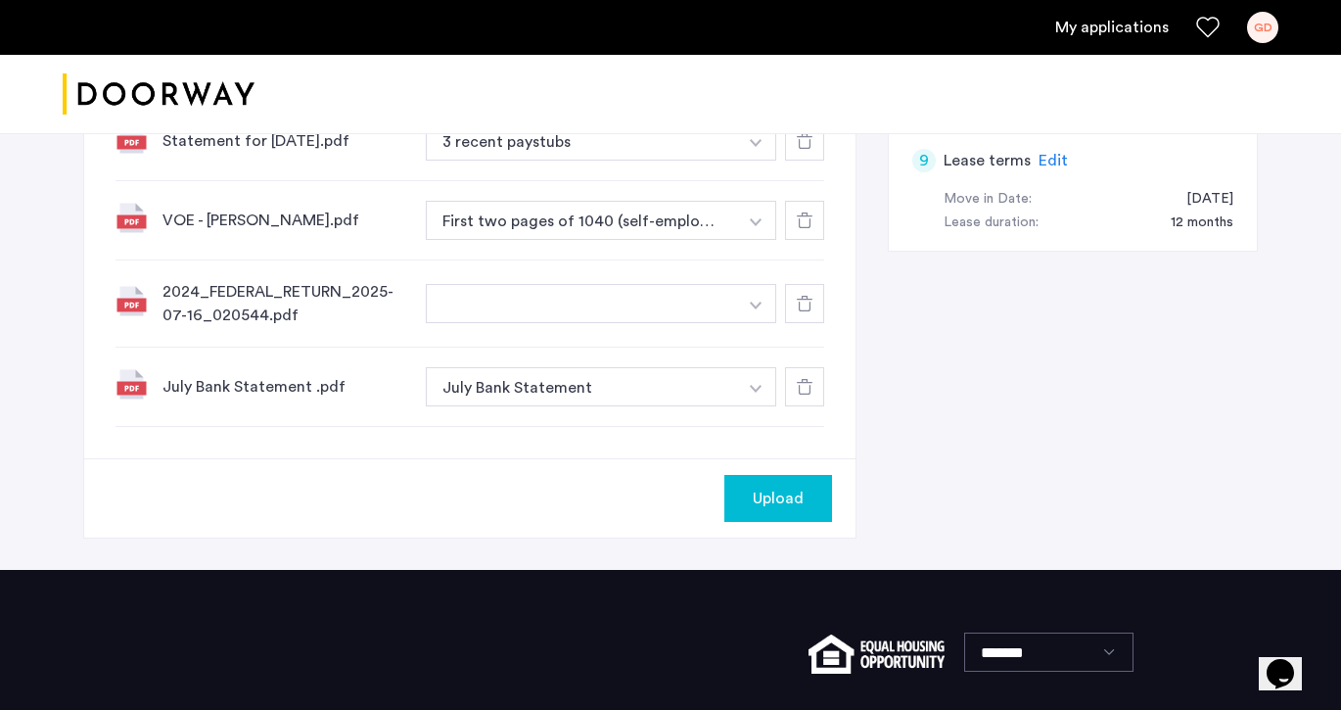
scroll to position [1157, 0]
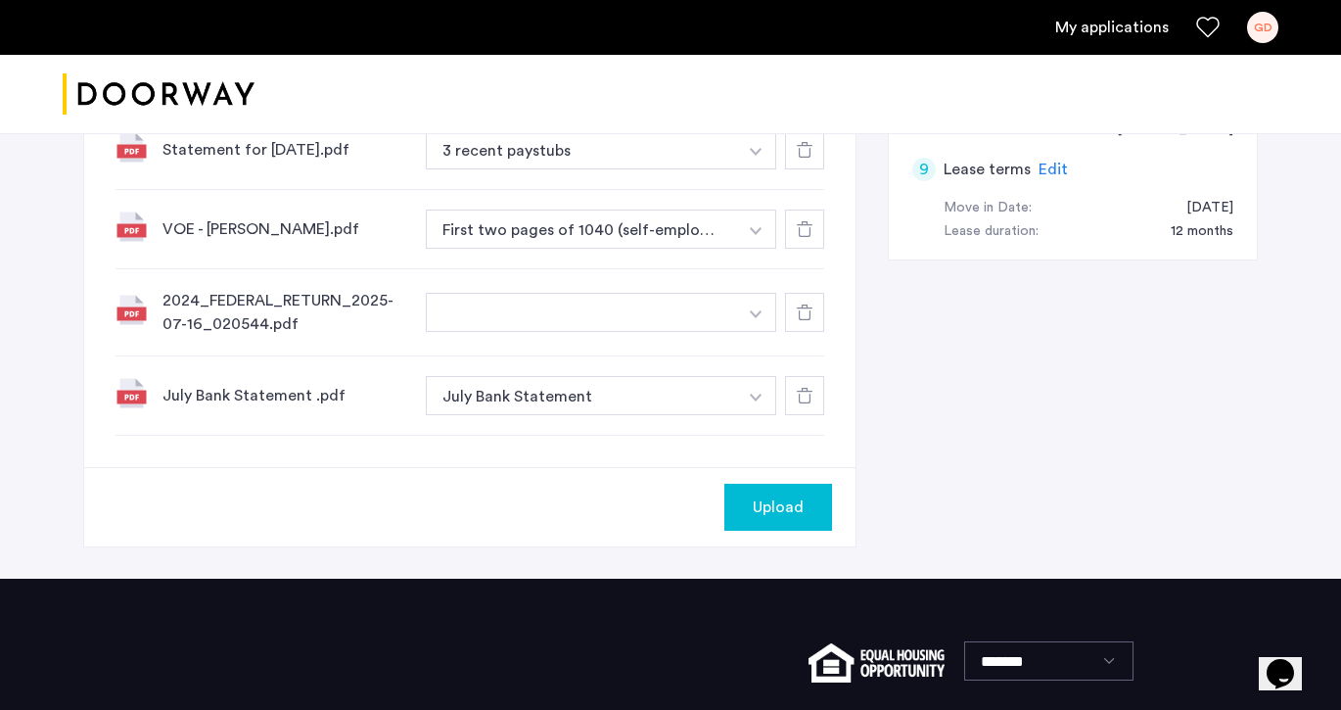
click at [759, 340] on div "2024_FEDERAL_RETURN_2025-07-16_020544.pdf +" at bounding box center [470, 312] width 709 height 87
click at [721, 343] on input at bounding box center [602, 352] width 350 height 34
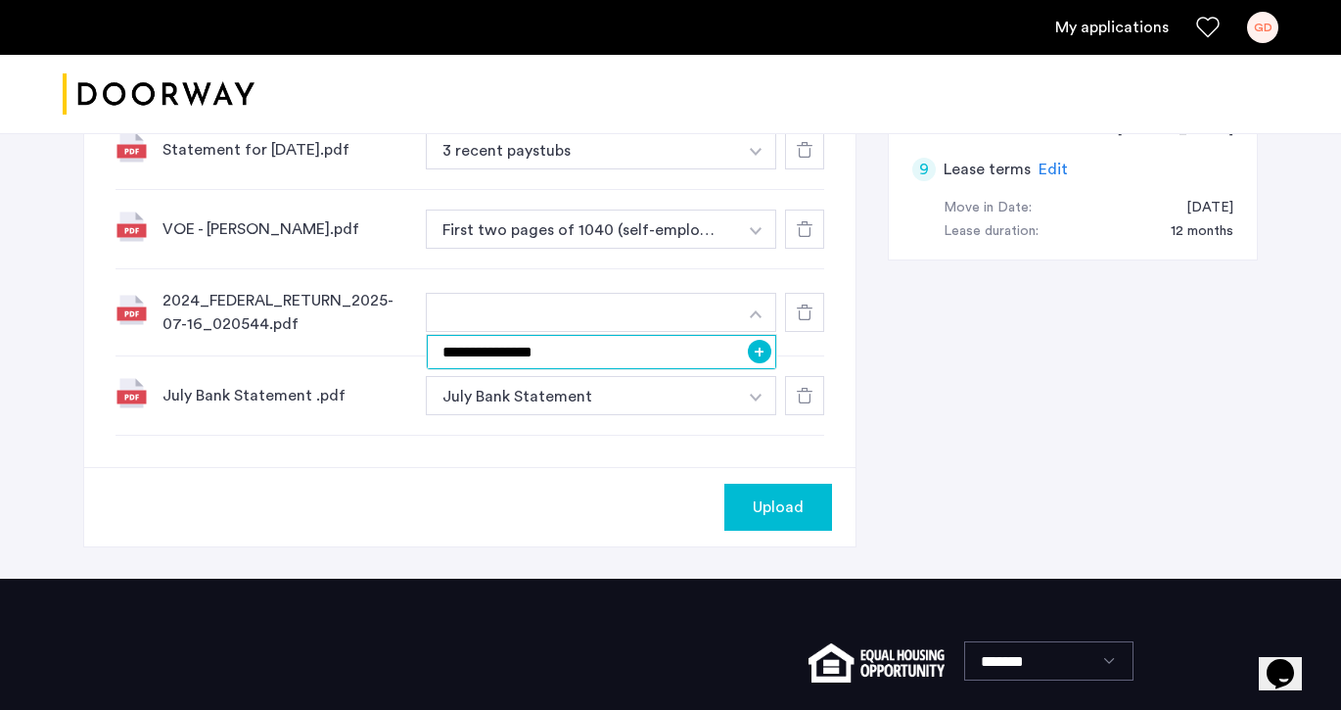
type input "**********"
click at [762, 354] on button "+" at bounding box center [759, 351] width 23 height 23
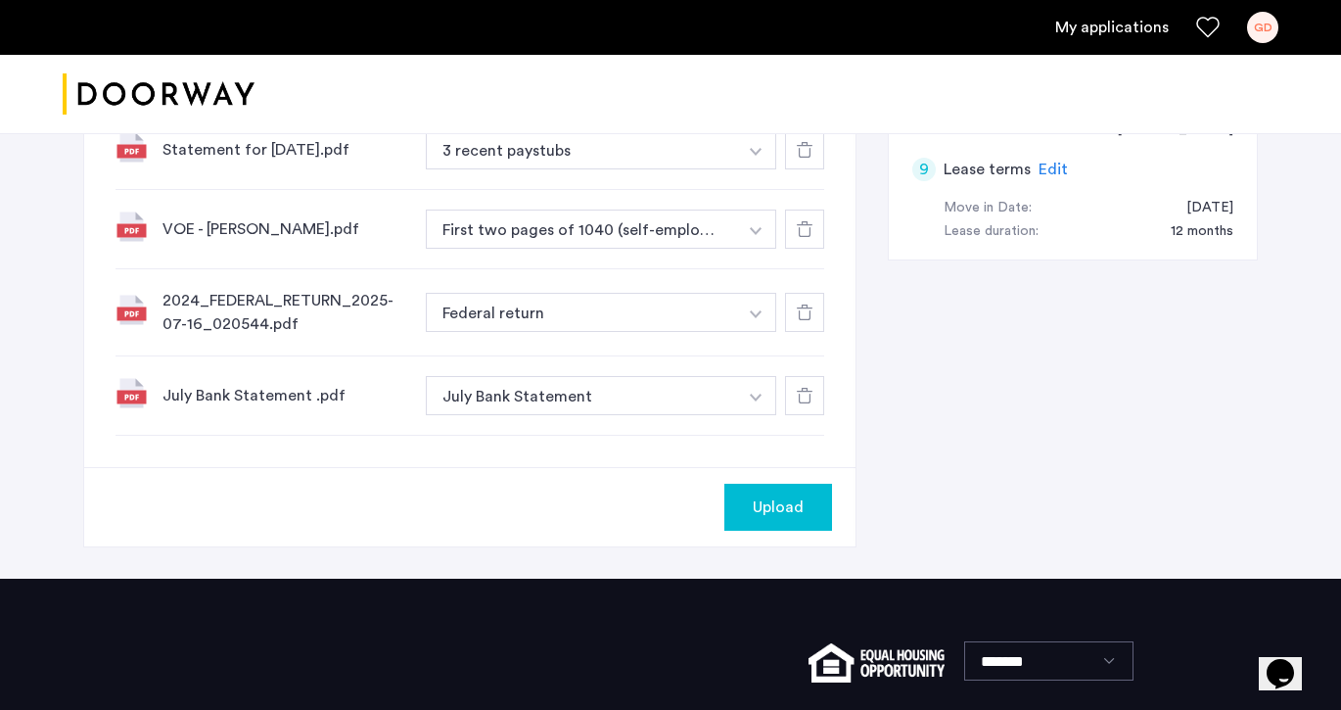
click at [783, 499] on span "Upload" at bounding box center [778, 506] width 51 height 23
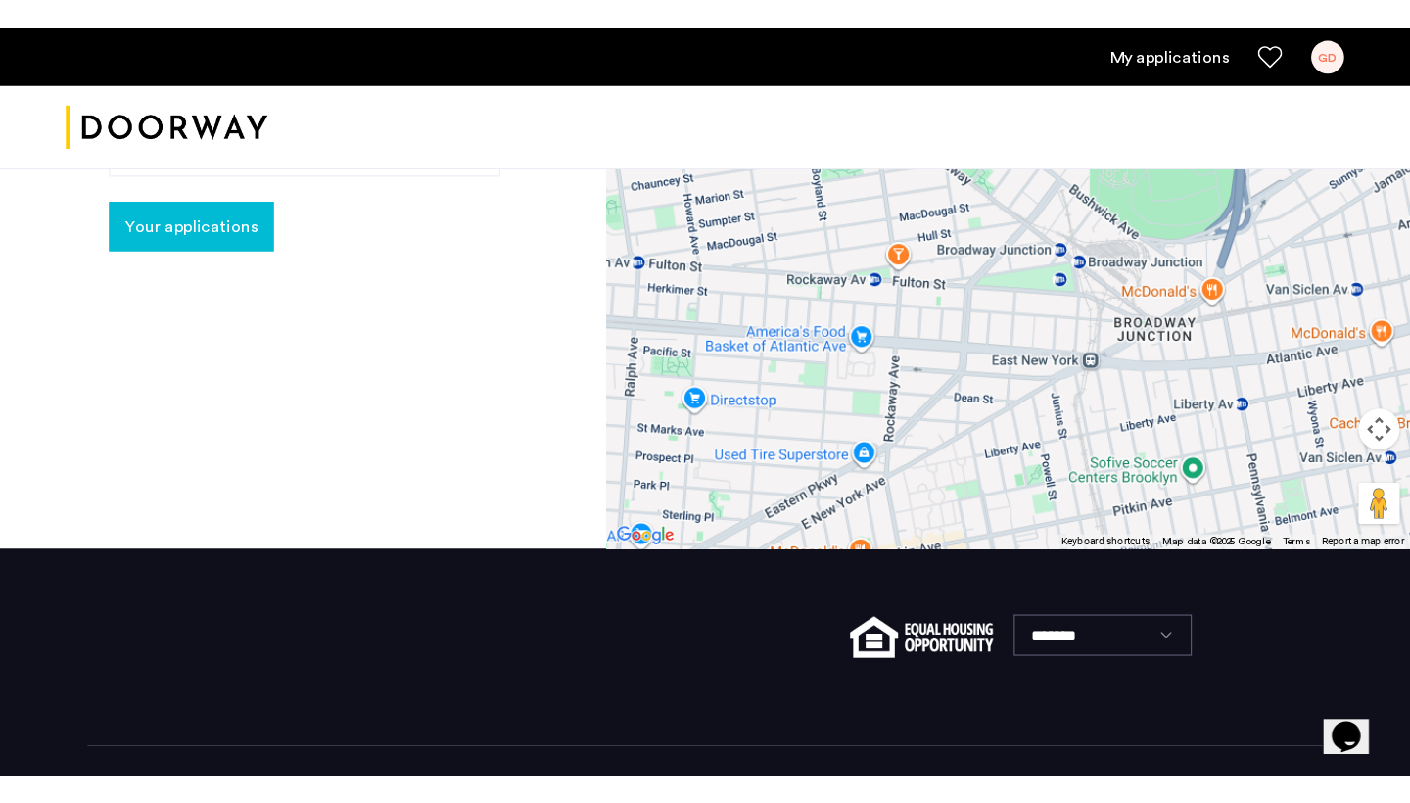
scroll to position [790, 0]
